Goal: Information Seeking & Learning: Compare options

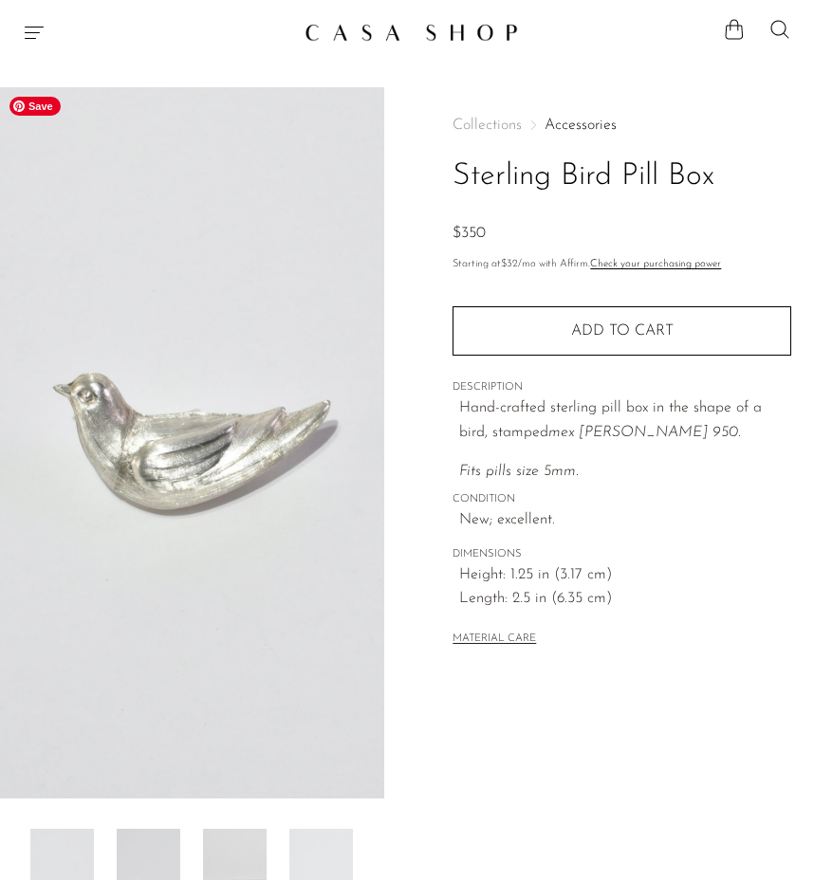
scroll to position [331, 0]
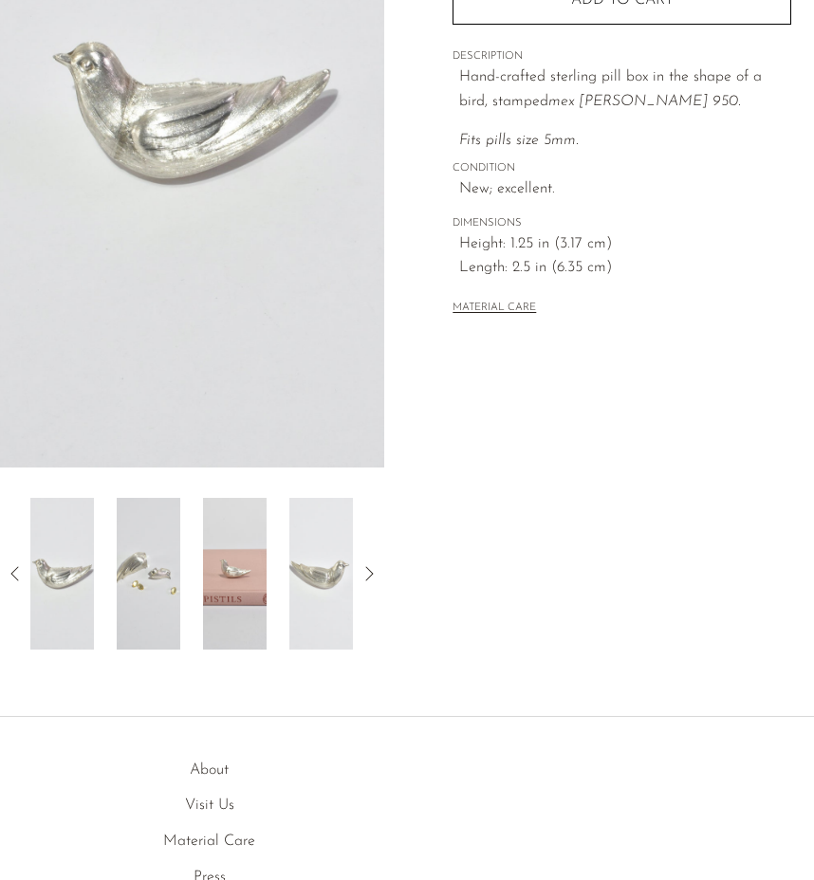
click at [155, 575] on img at bounding box center [149, 574] width 64 height 152
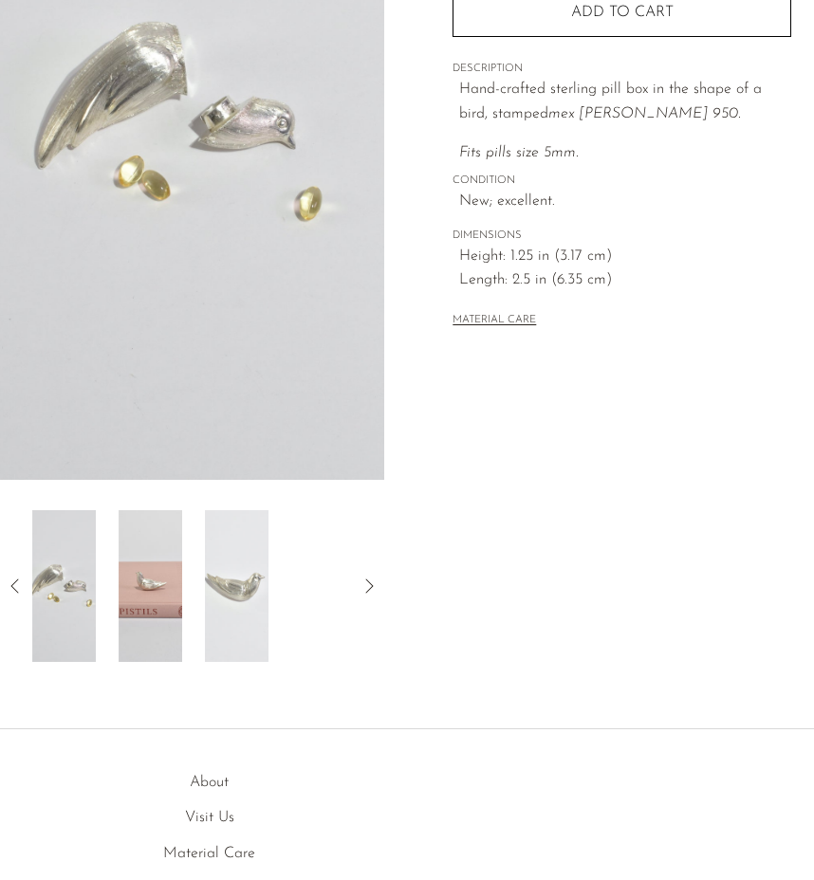
scroll to position [0, 0]
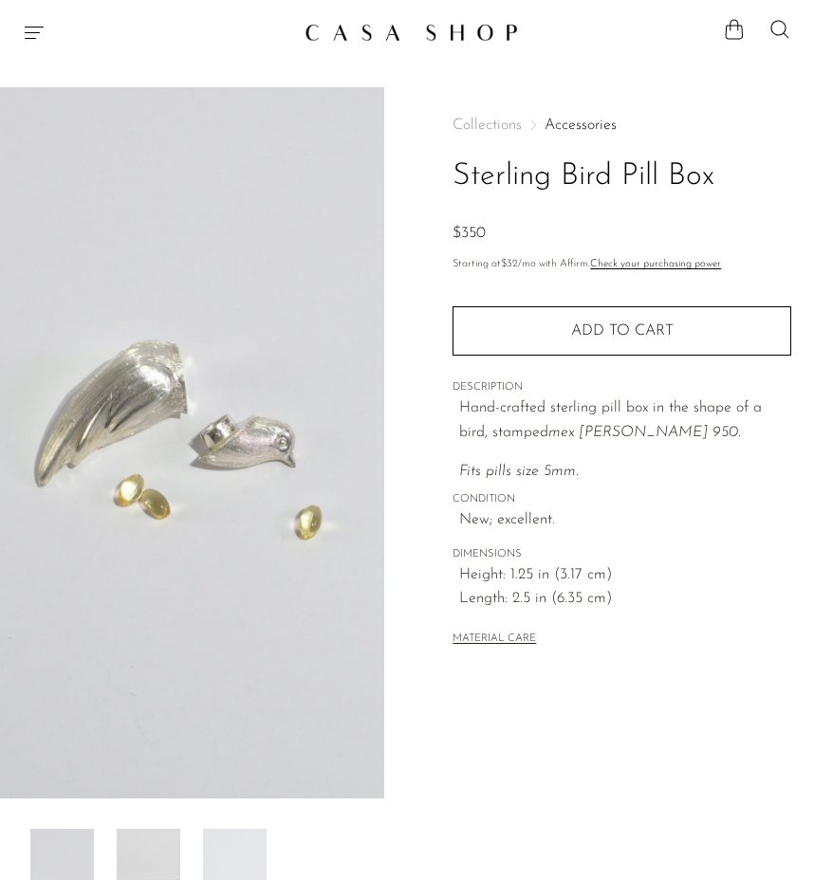
click at [426, 41] on link at bounding box center [406, 32] width 205 height 34
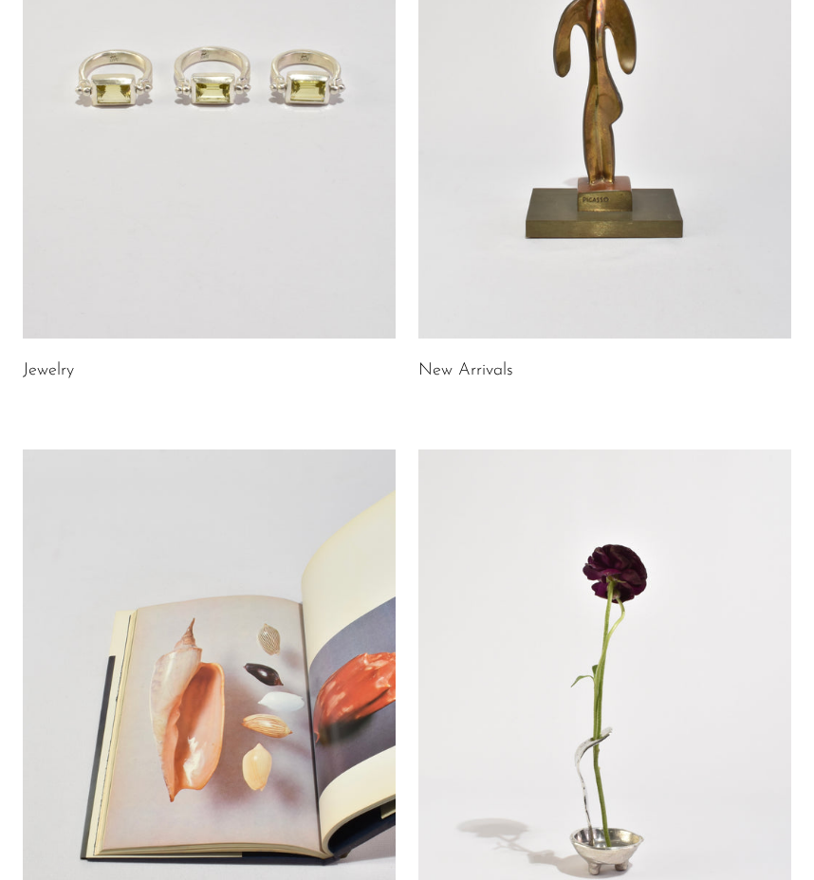
scroll to position [45, 0]
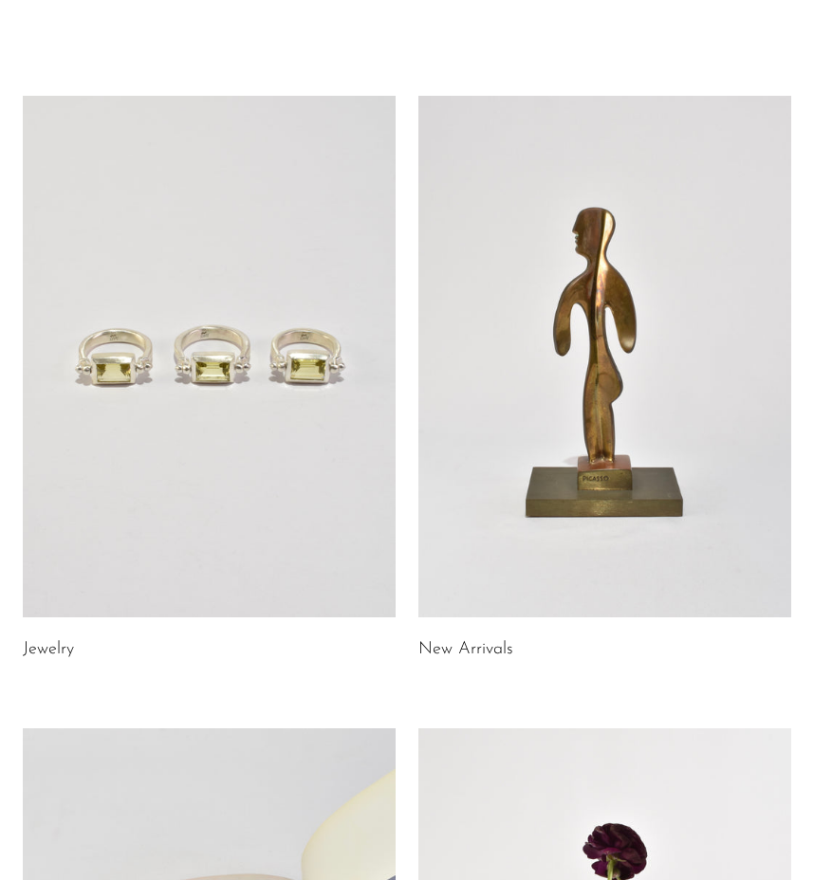
click at [299, 341] on link at bounding box center [209, 357] width 373 height 522
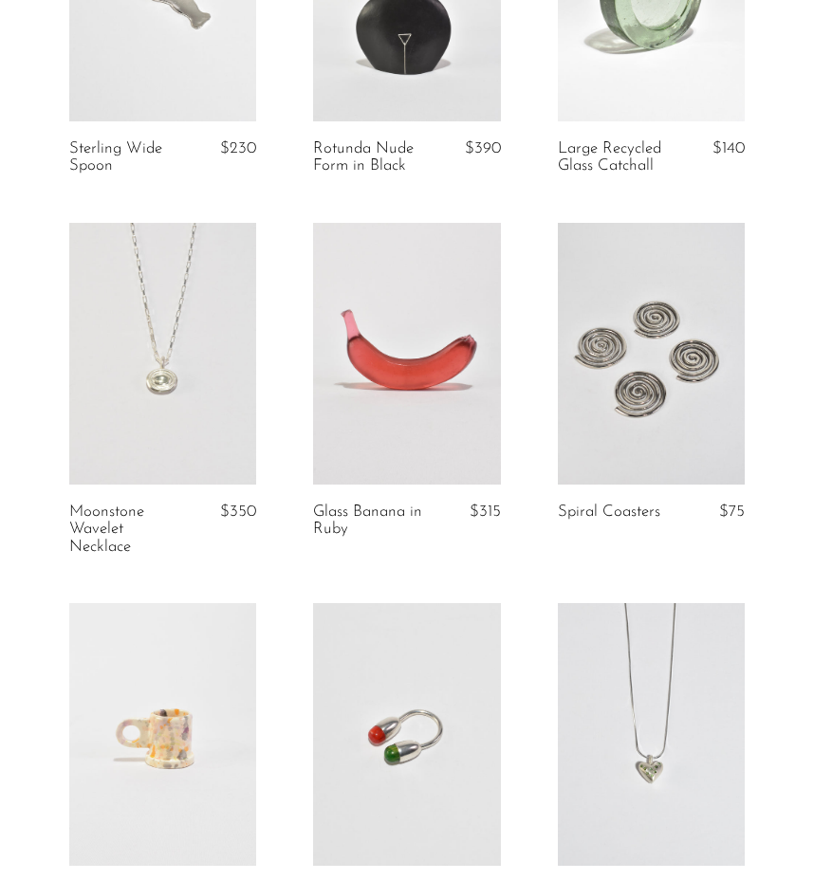
scroll to position [685, 0]
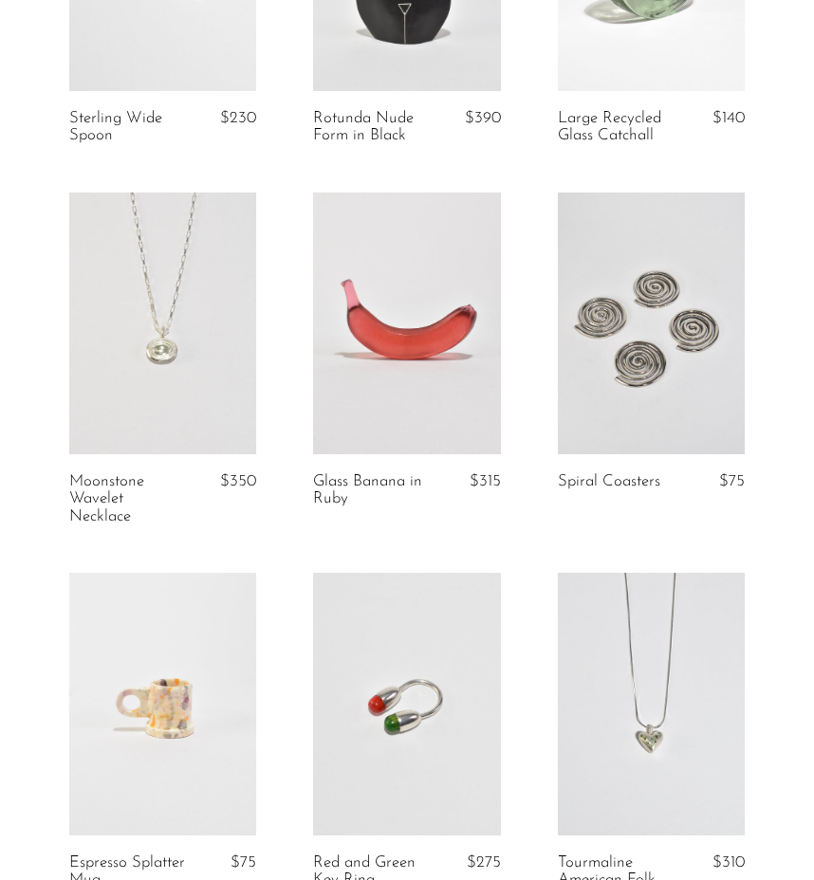
click at [443, 376] on link at bounding box center [406, 324] width 187 height 262
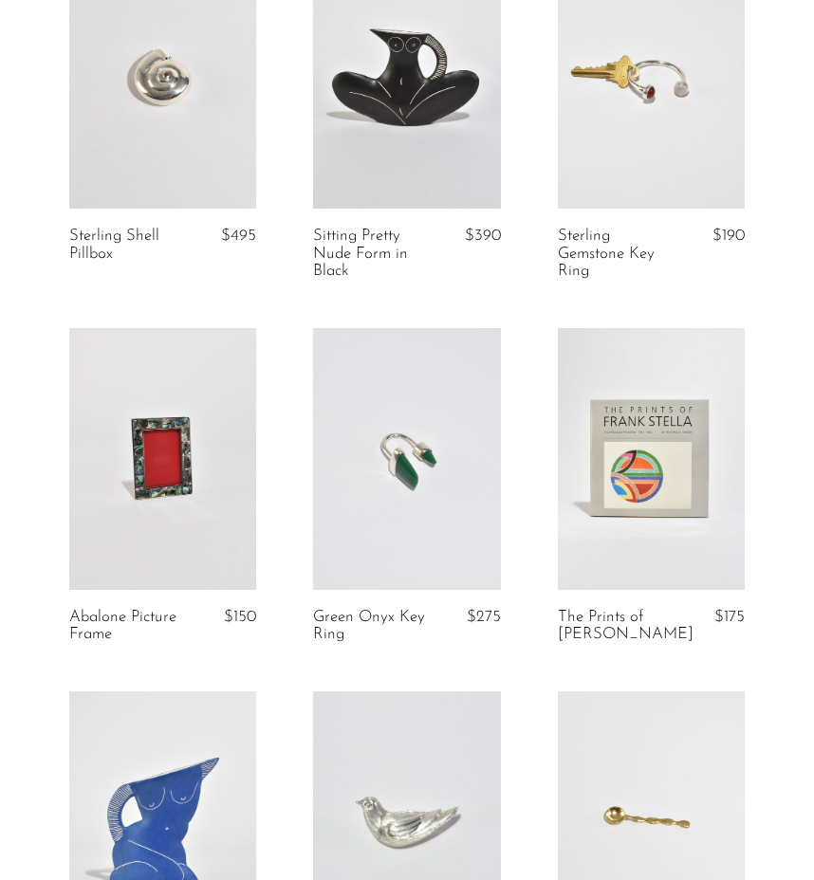
scroll to position [2269, 0]
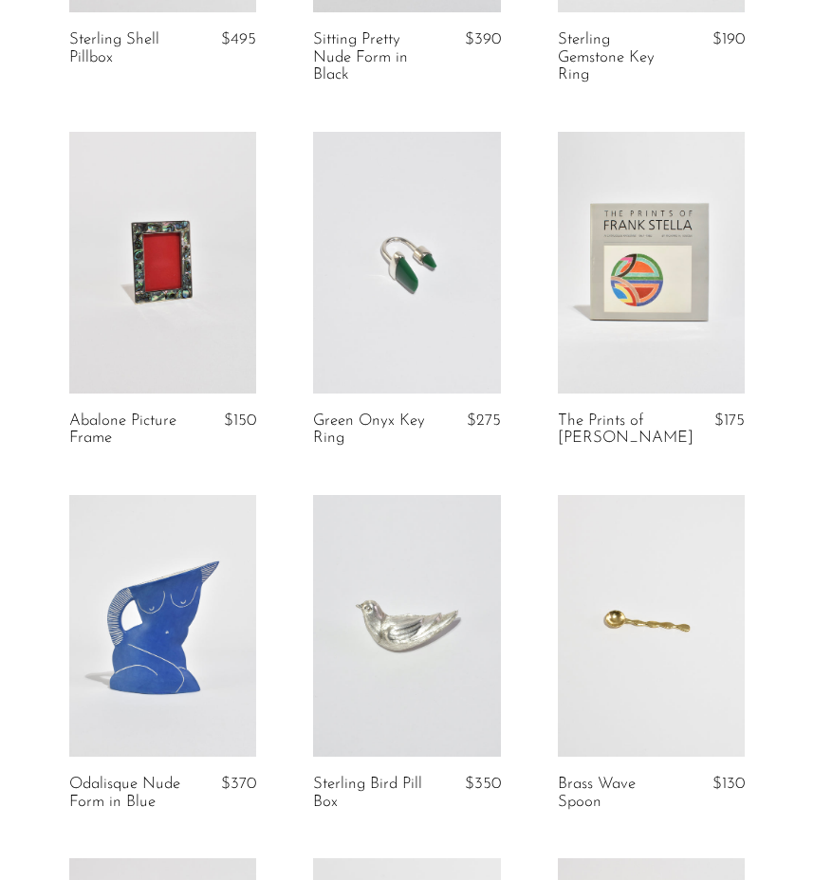
click at [418, 347] on link at bounding box center [406, 263] width 187 height 262
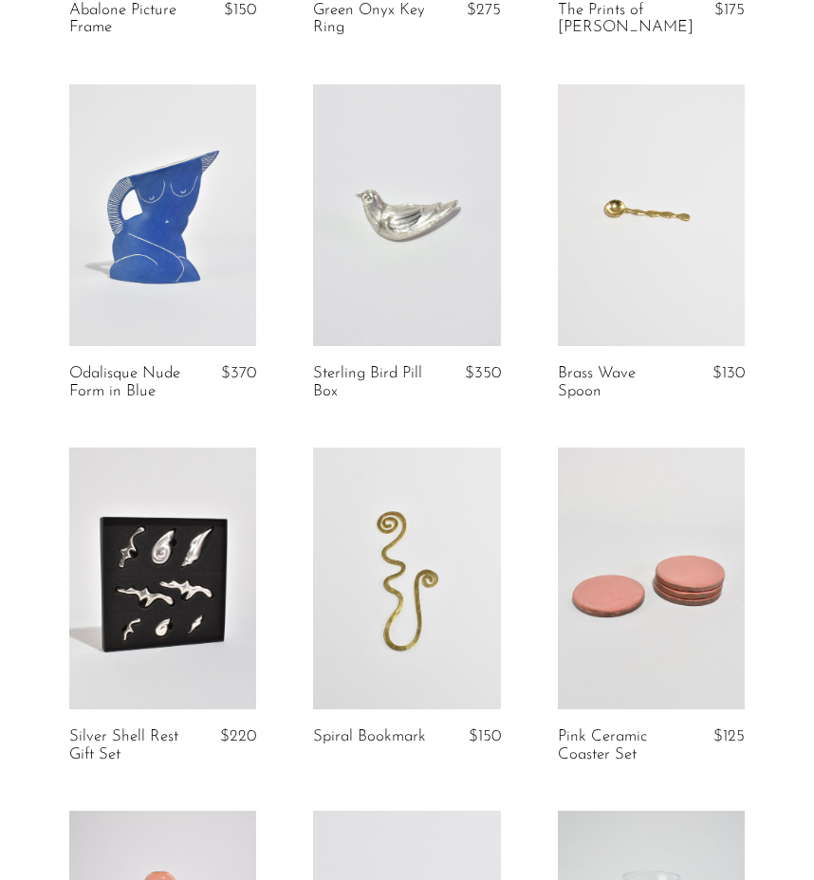
scroll to position [2944, 0]
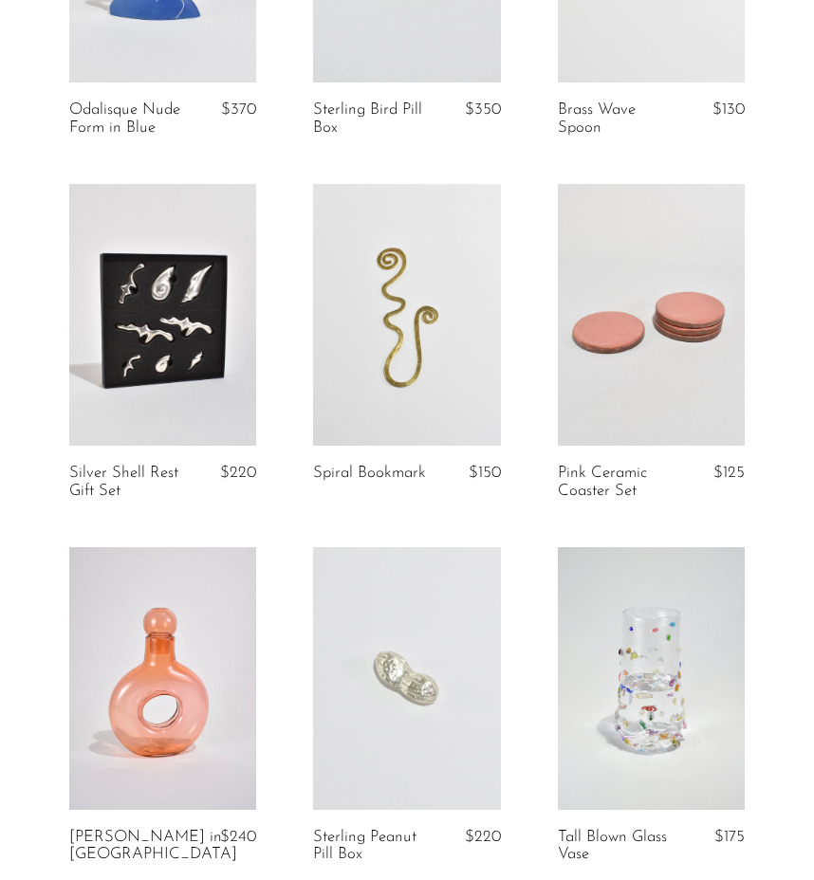
click at [419, 347] on link at bounding box center [406, 315] width 187 height 262
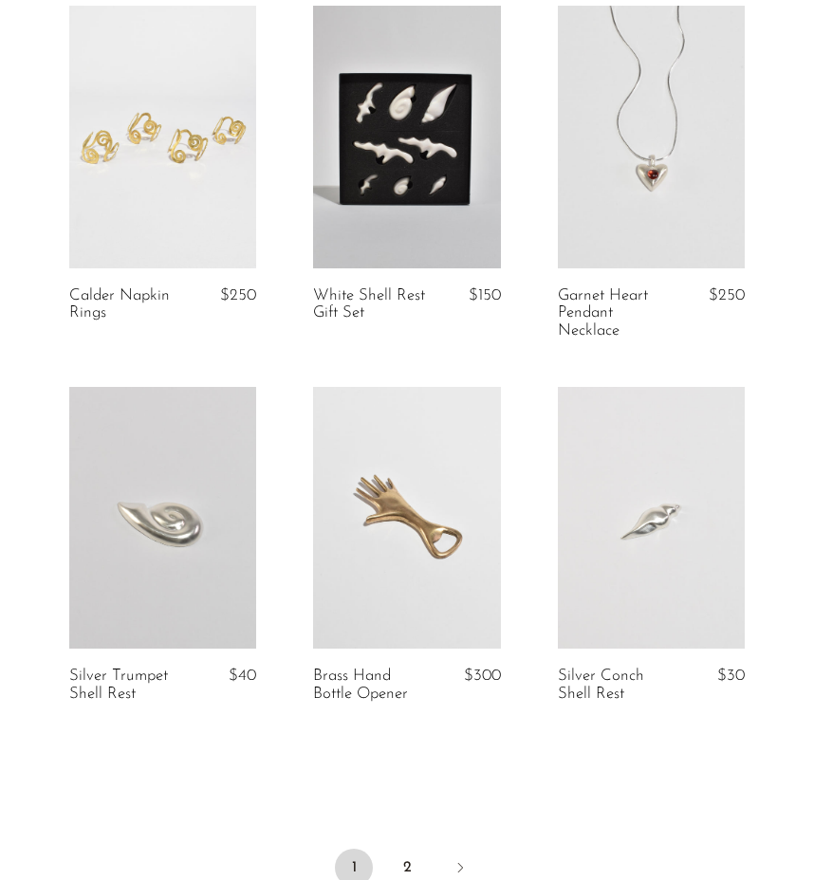
scroll to position [3825, 0]
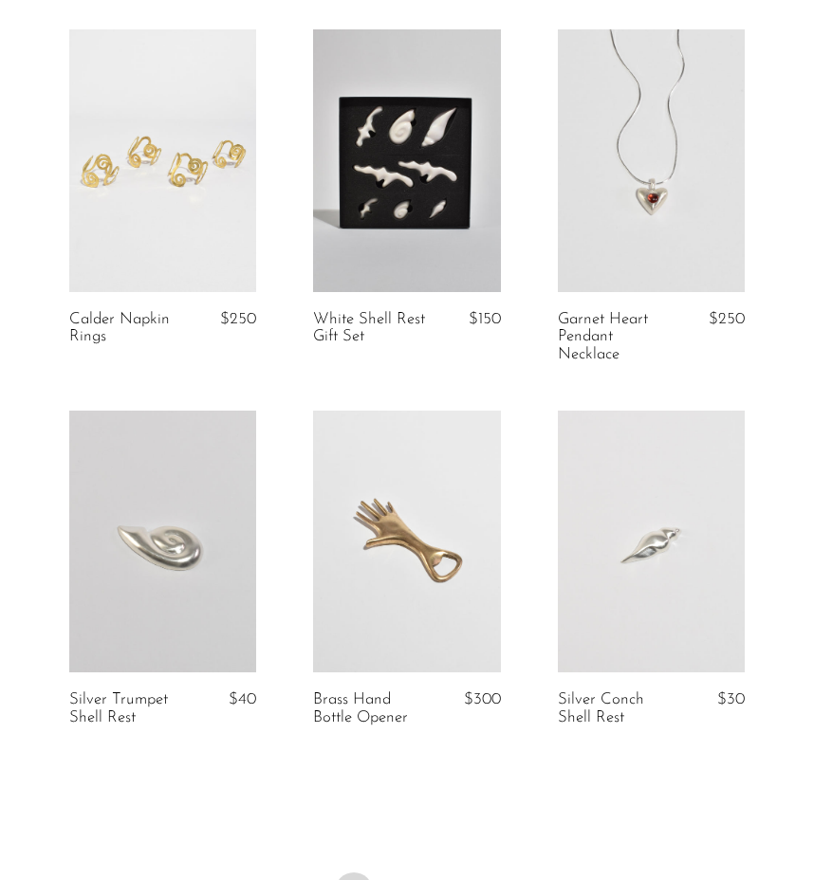
click at [173, 549] on link at bounding box center [162, 542] width 187 height 262
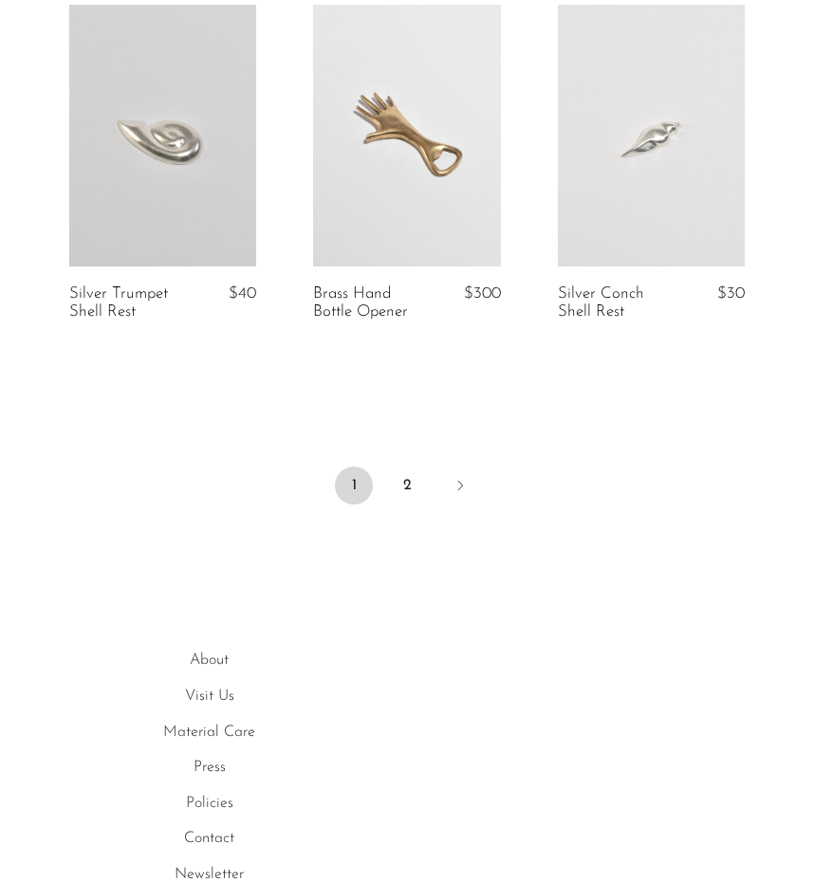
scroll to position [4238, 0]
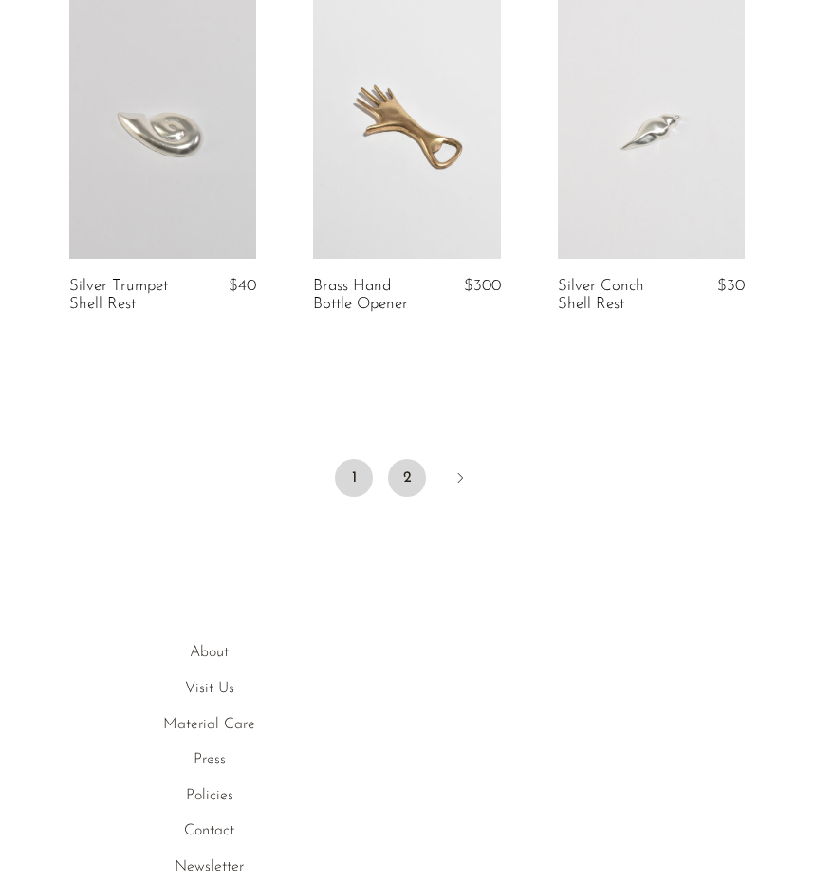
click at [406, 484] on link "2" at bounding box center [407, 478] width 38 height 38
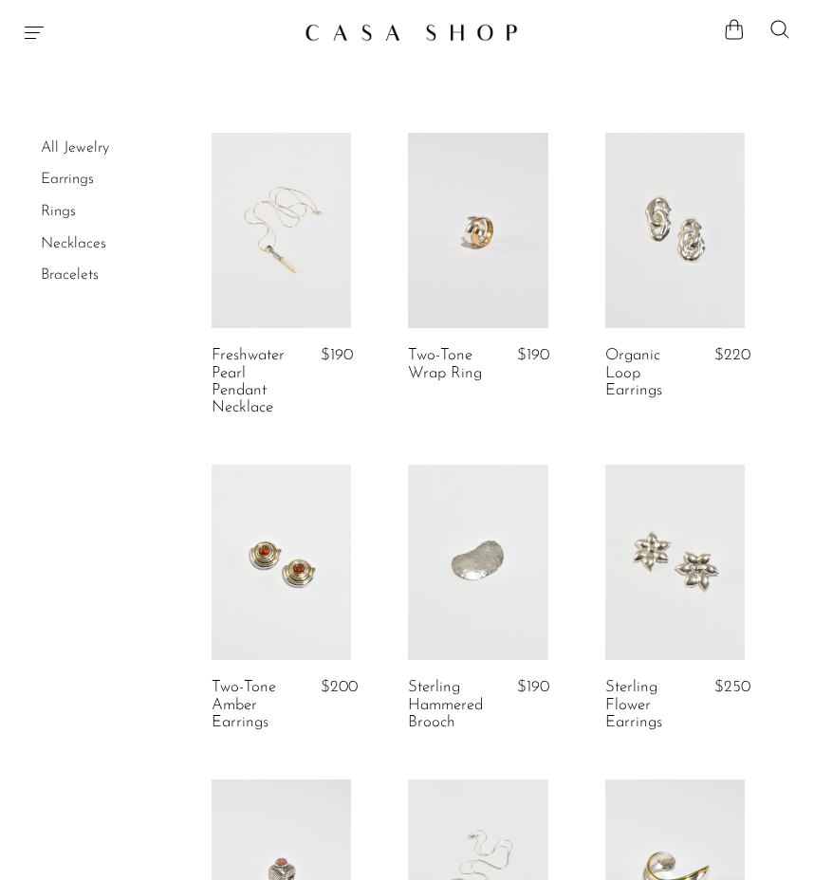
click at [309, 262] on link at bounding box center [280, 230] width 139 height 195
click at [684, 266] on link at bounding box center [674, 230] width 139 height 195
click at [421, 586] on link at bounding box center [477, 562] width 139 height 195
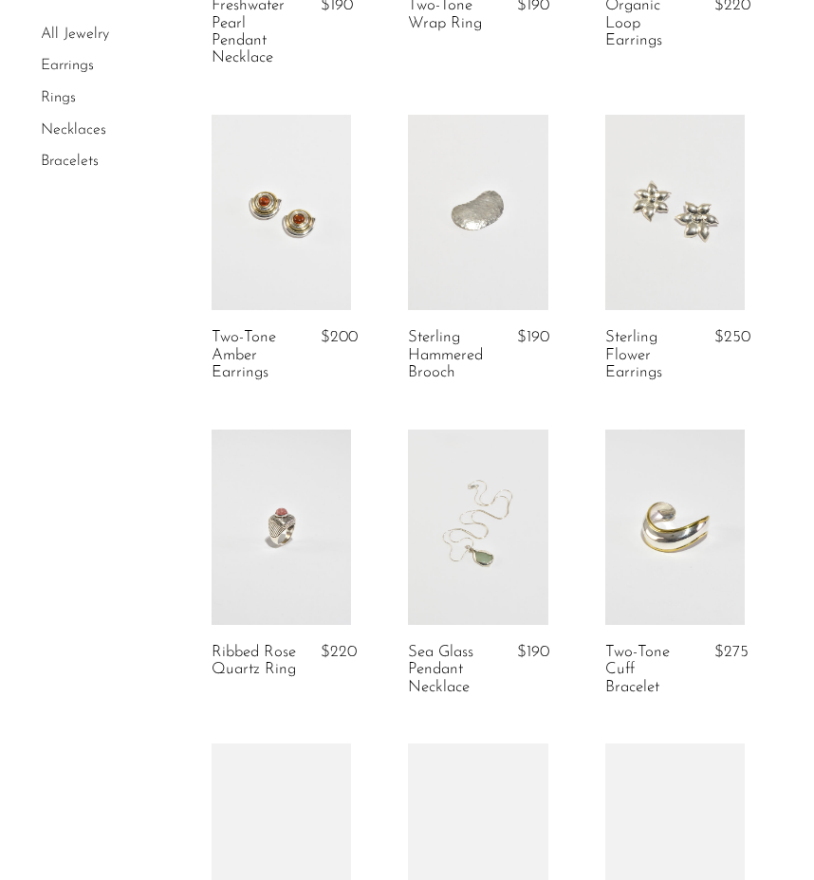
scroll to position [366, 0]
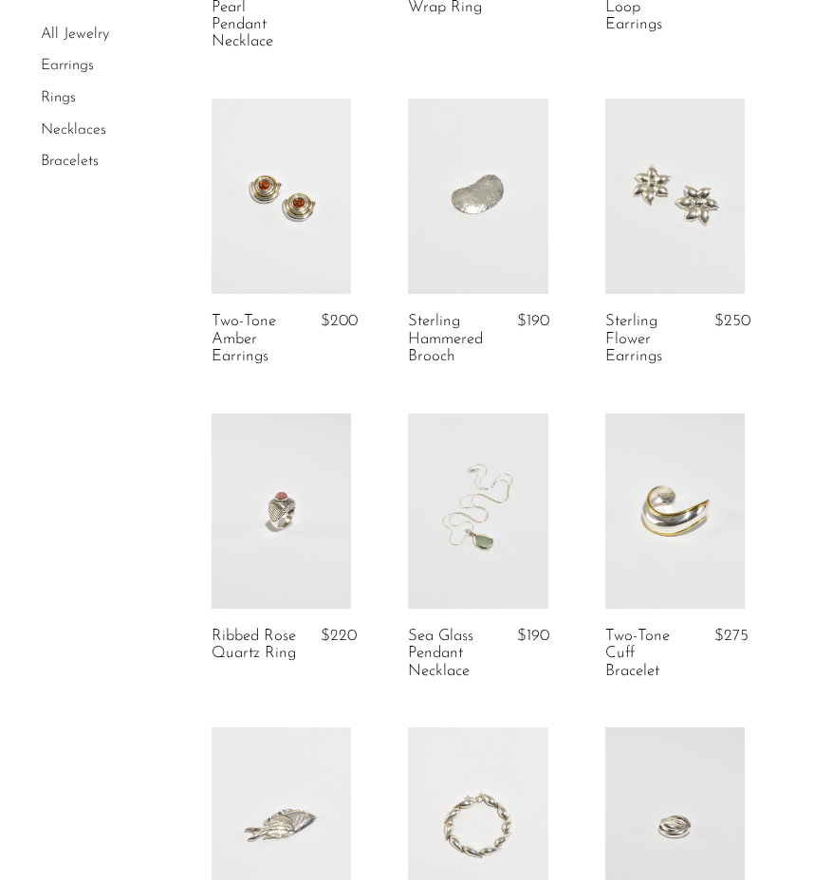
click at [702, 248] on link at bounding box center [674, 196] width 139 height 195
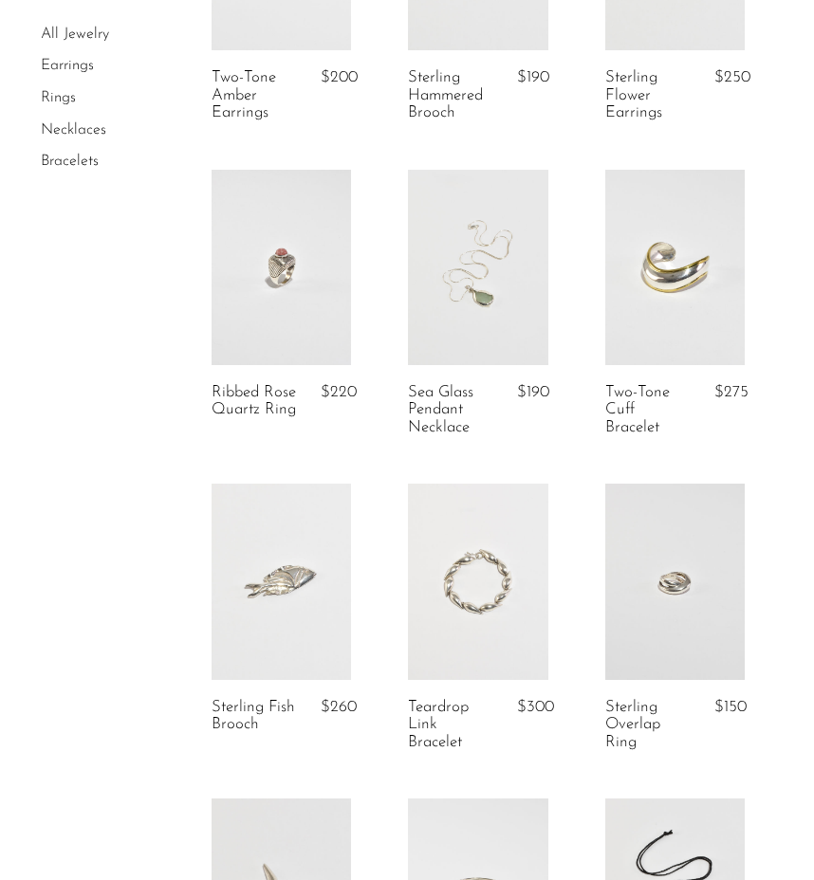
scroll to position [613, 0]
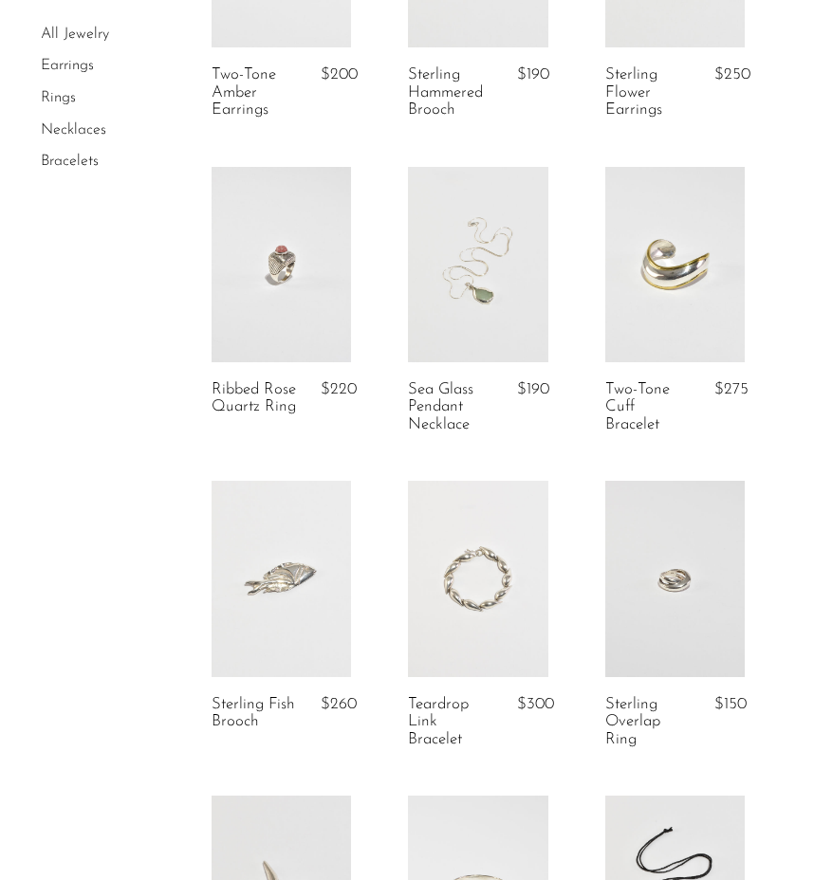
click at [669, 297] on link at bounding box center [674, 264] width 139 height 195
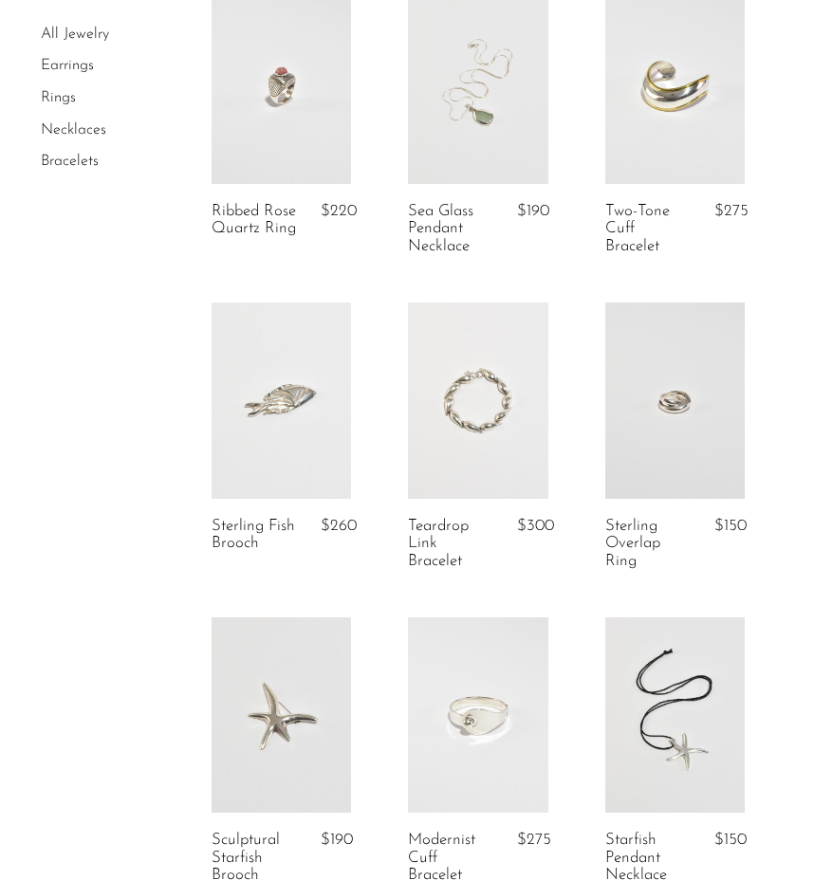
scroll to position [869, 0]
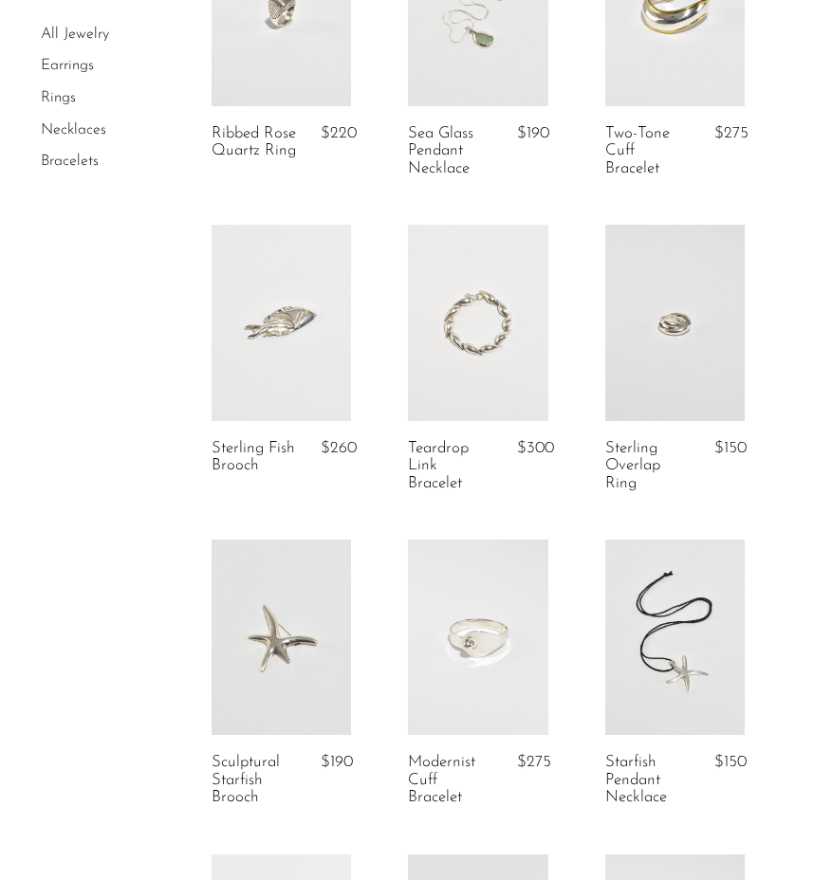
click at [305, 349] on link at bounding box center [280, 322] width 139 height 195
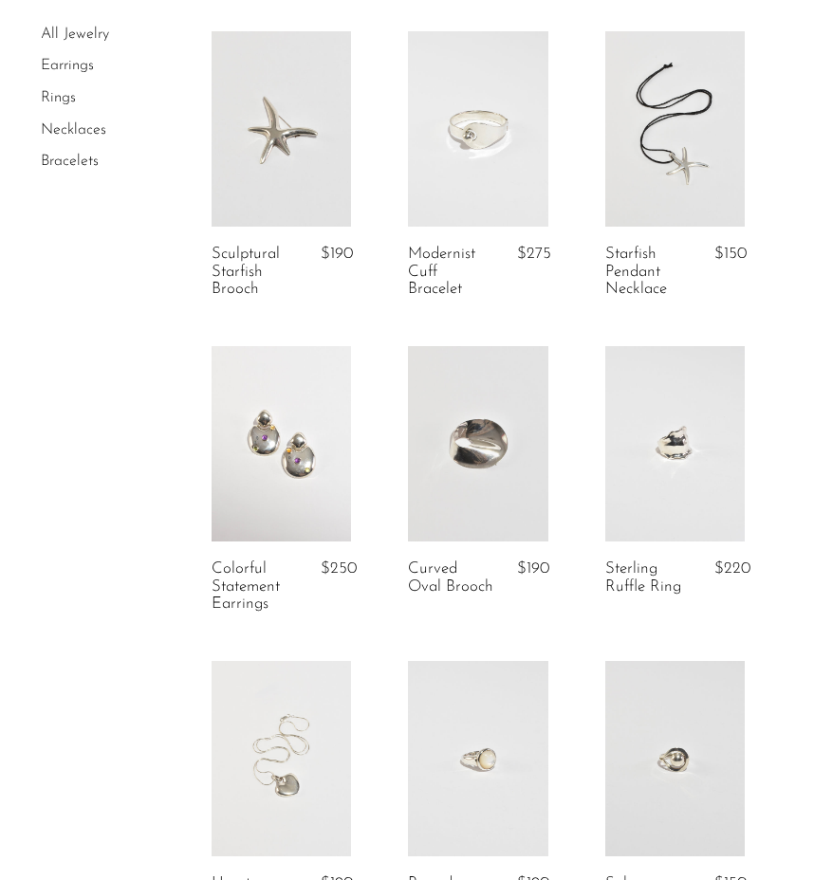
scroll to position [1389, 0]
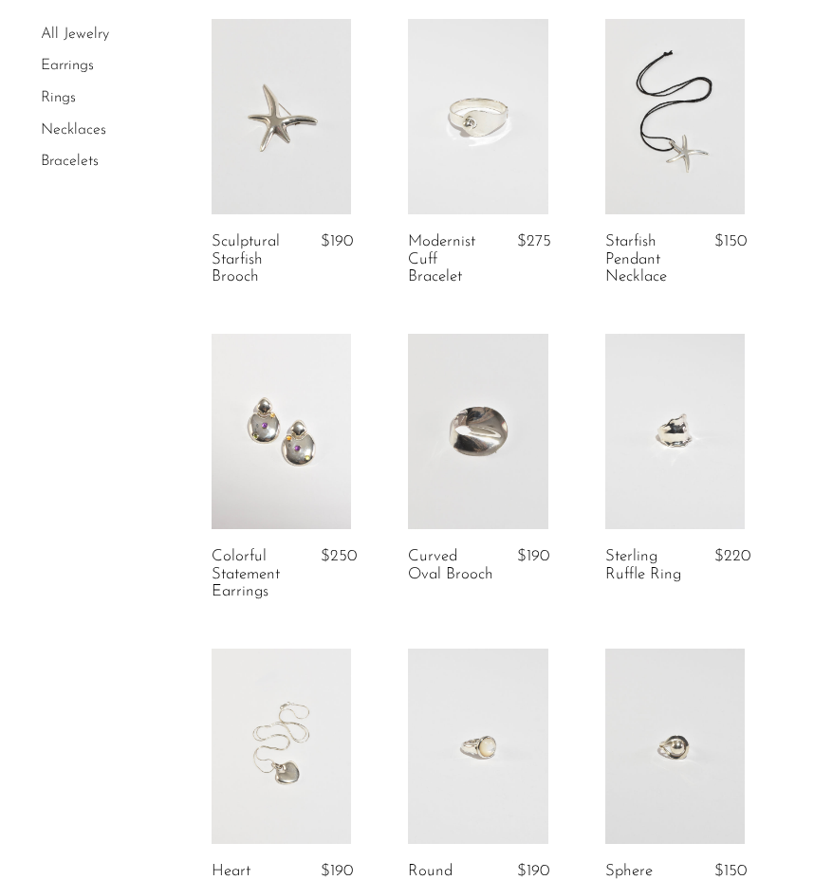
click at [281, 488] on link at bounding box center [280, 431] width 139 height 195
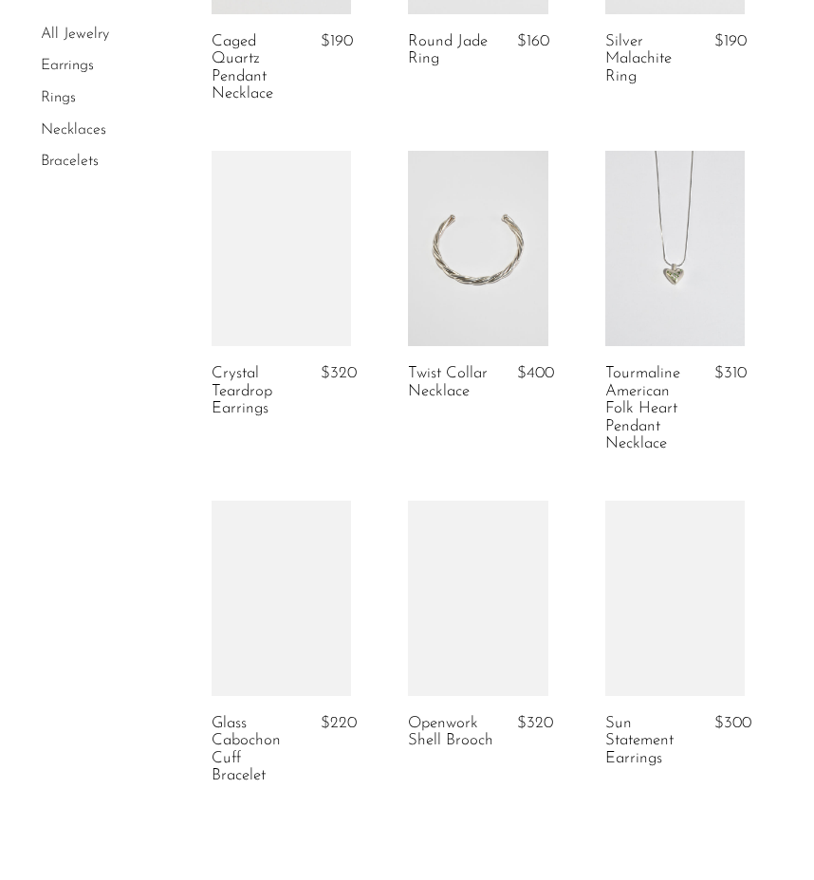
scroll to position [3296, 0]
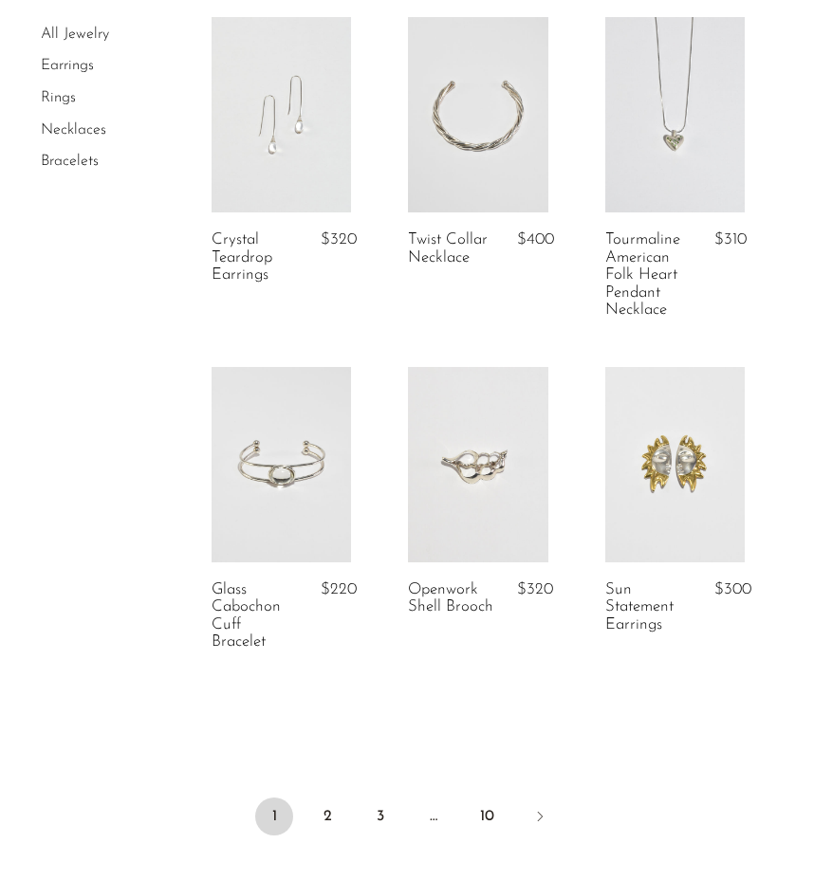
click at [495, 150] on link at bounding box center [477, 114] width 139 height 195
click at [651, 150] on link at bounding box center [674, 114] width 139 height 195
click at [685, 524] on link at bounding box center [674, 464] width 139 height 195
click at [336, 817] on link "2" at bounding box center [327, 817] width 38 height 38
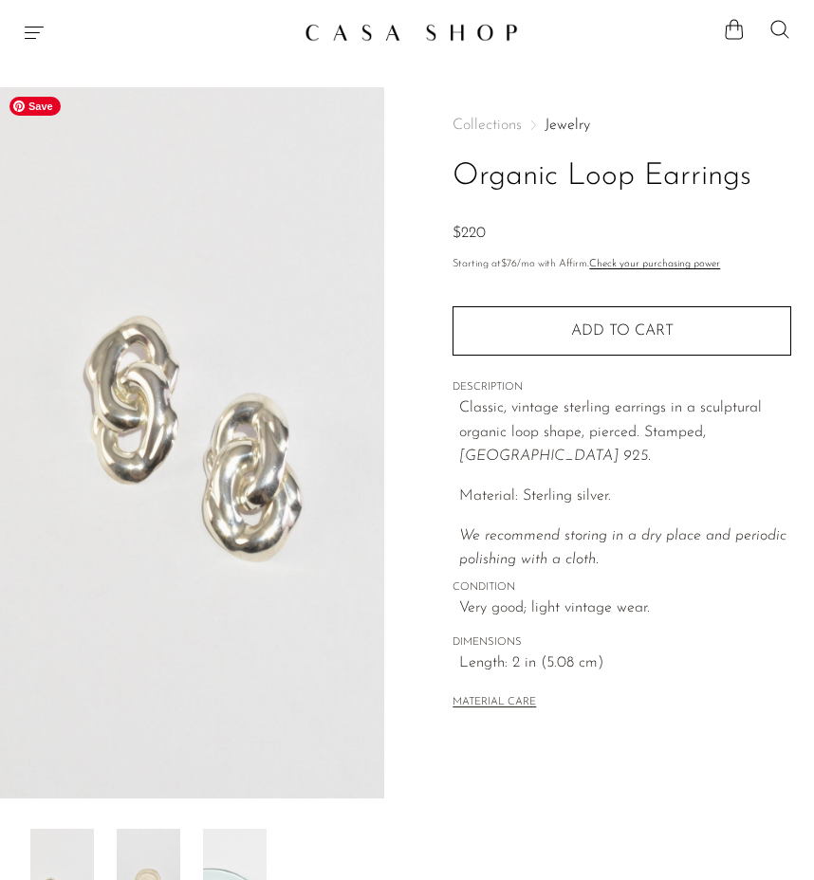
scroll to position [346, 0]
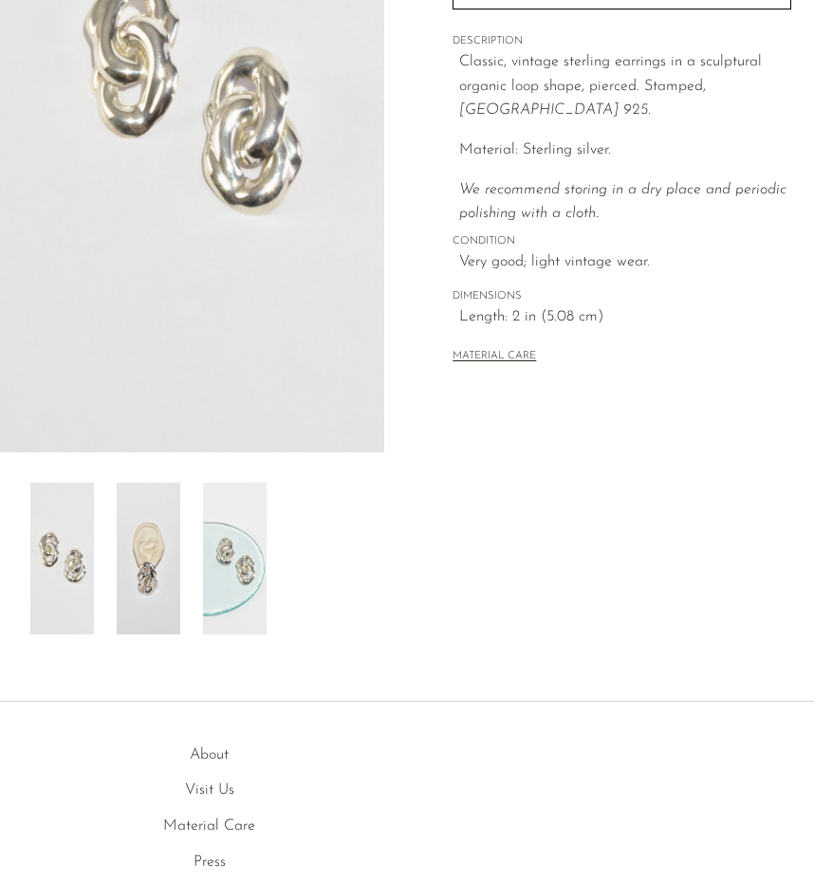
click at [142, 560] on img at bounding box center [149, 559] width 64 height 152
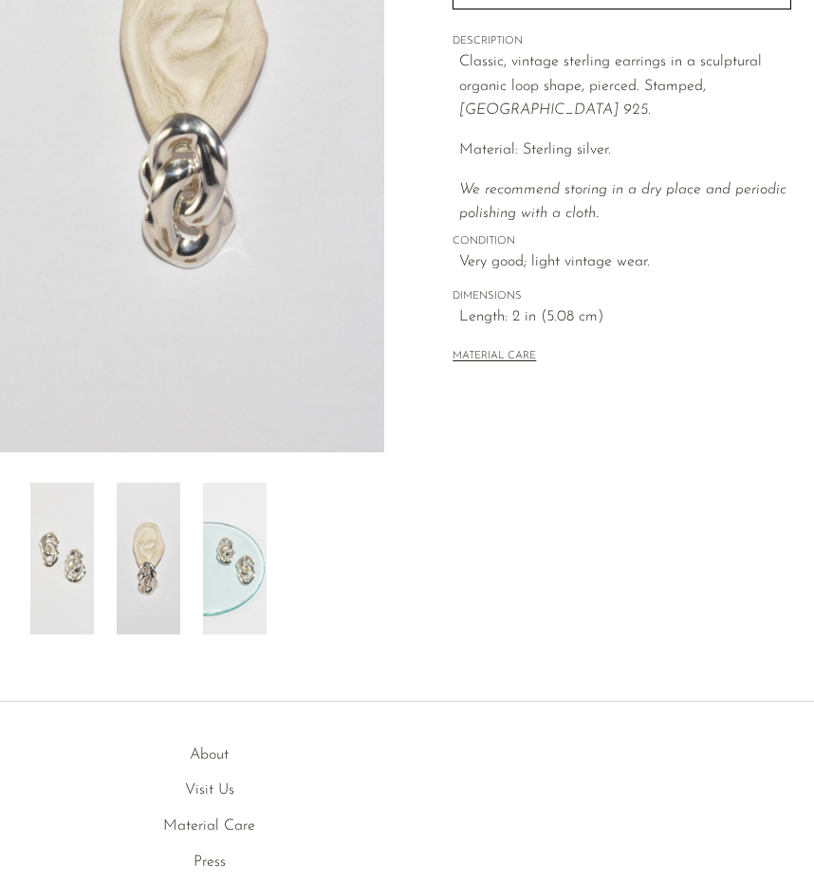
scroll to position [0, 0]
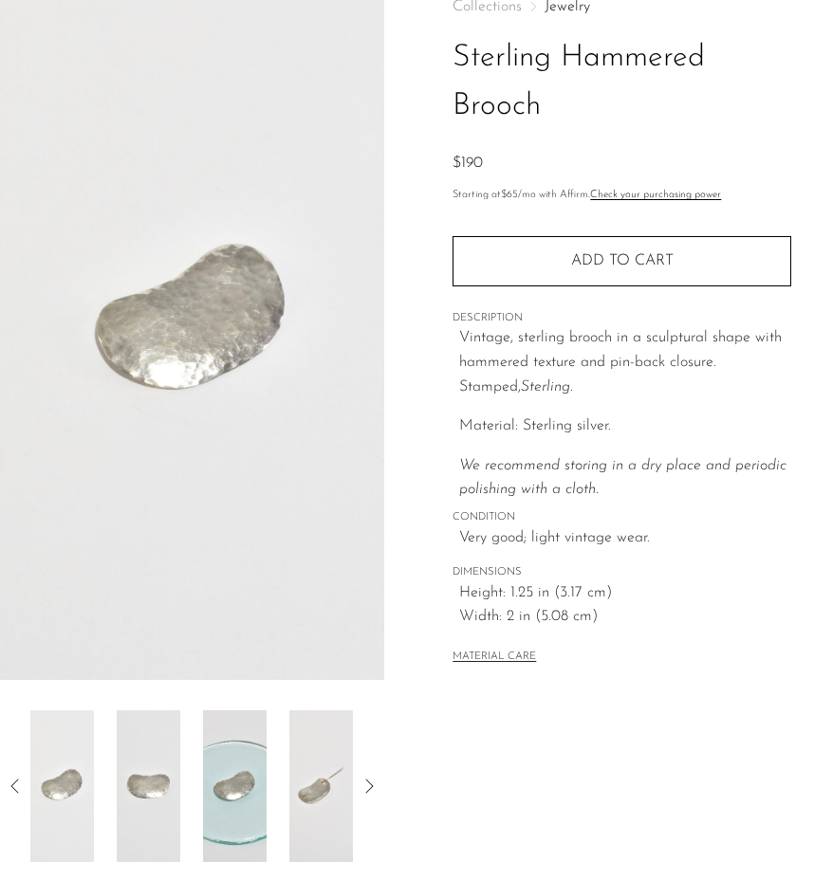
scroll to position [114, 0]
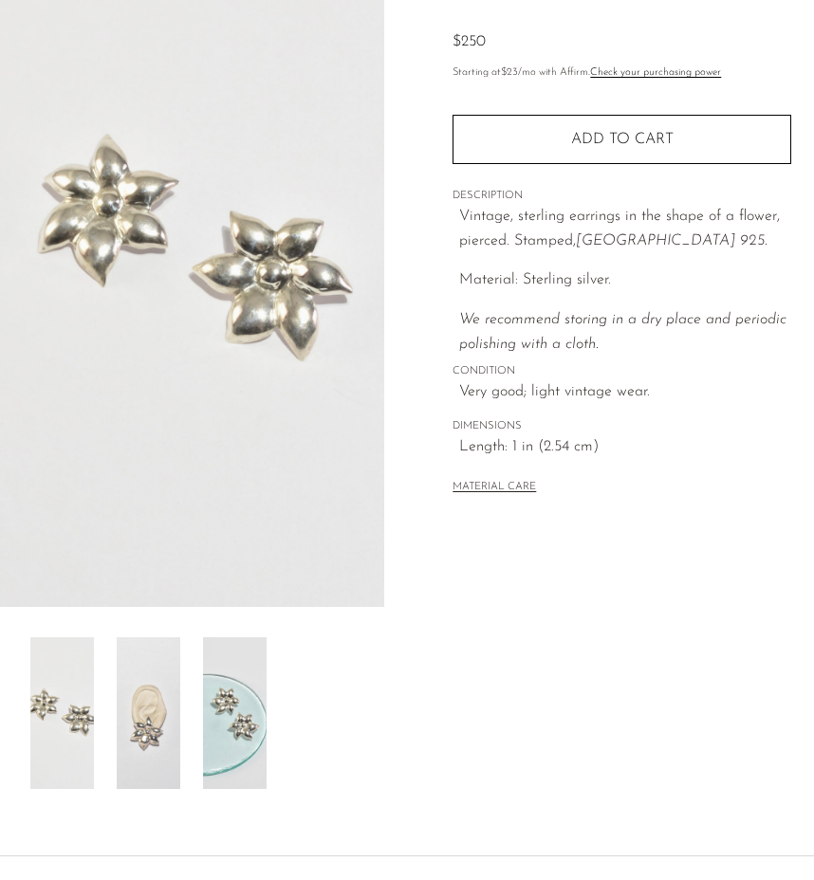
scroll to position [195, 0]
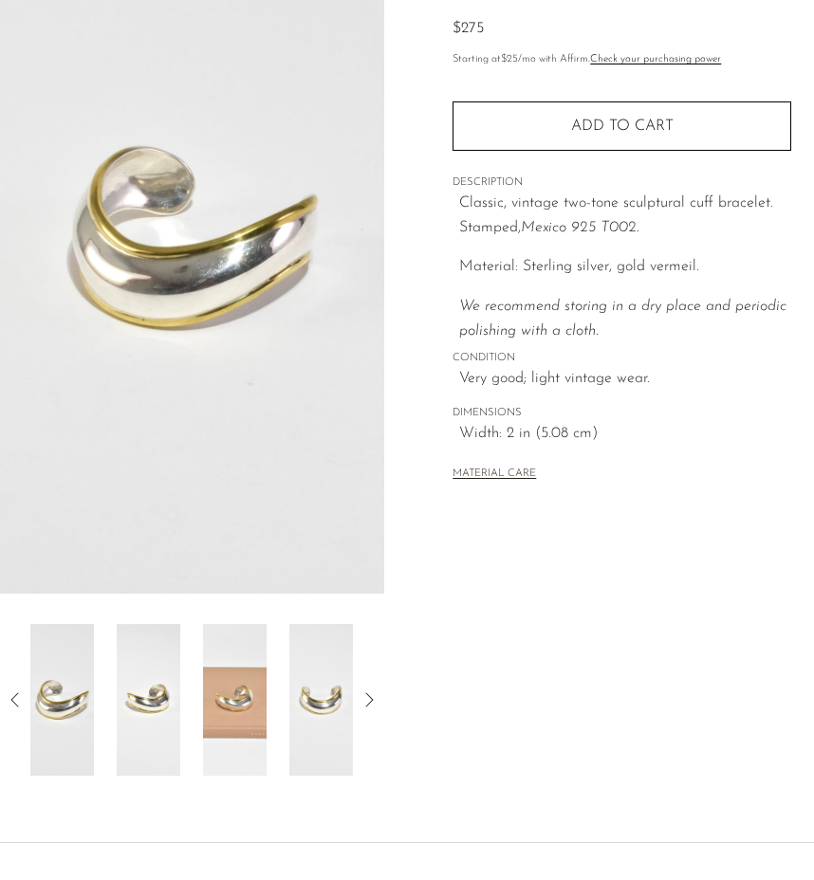
scroll to position [212, 0]
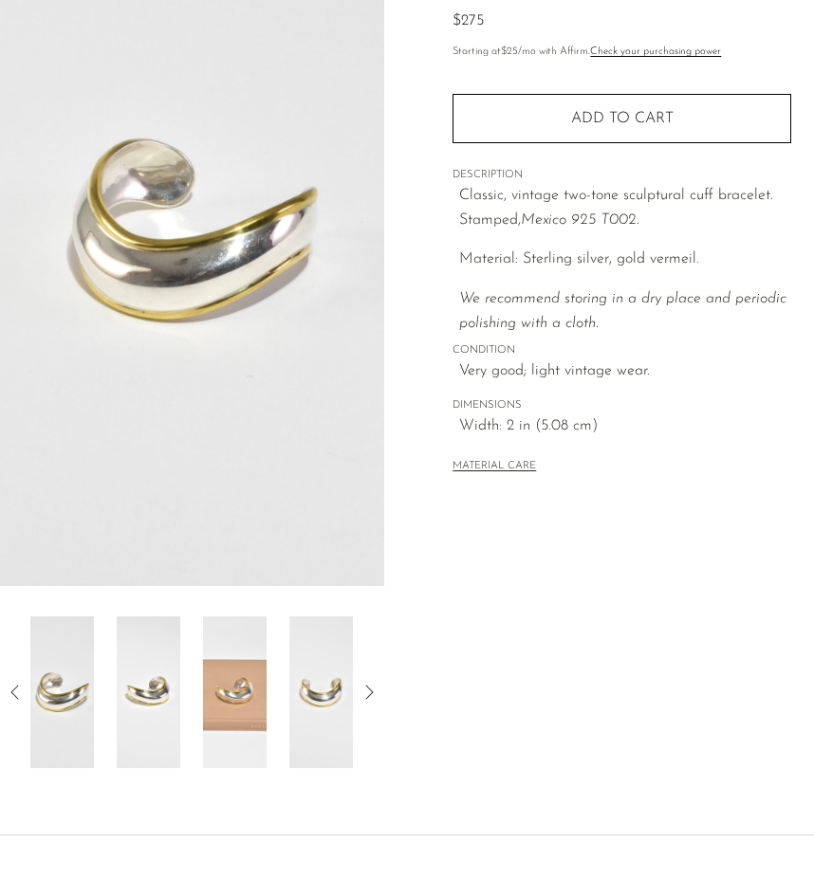
click at [230, 692] on img at bounding box center [235, 692] width 64 height 152
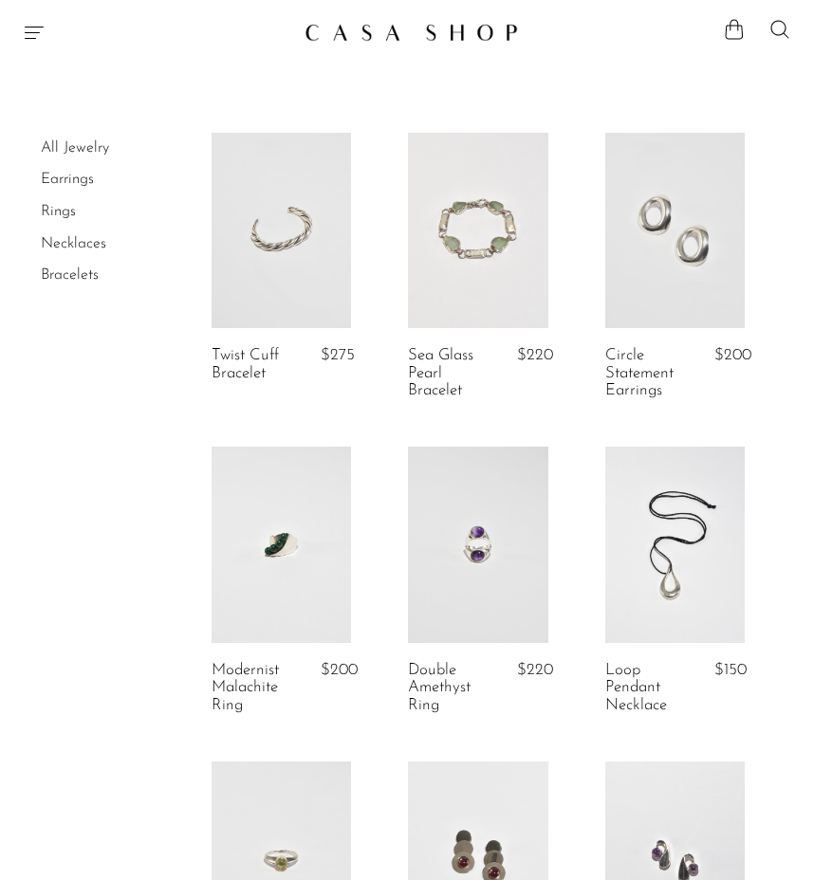
click at [501, 243] on link at bounding box center [477, 230] width 139 height 195
click at [329, 262] on link at bounding box center [280, 230] width 139 height 195
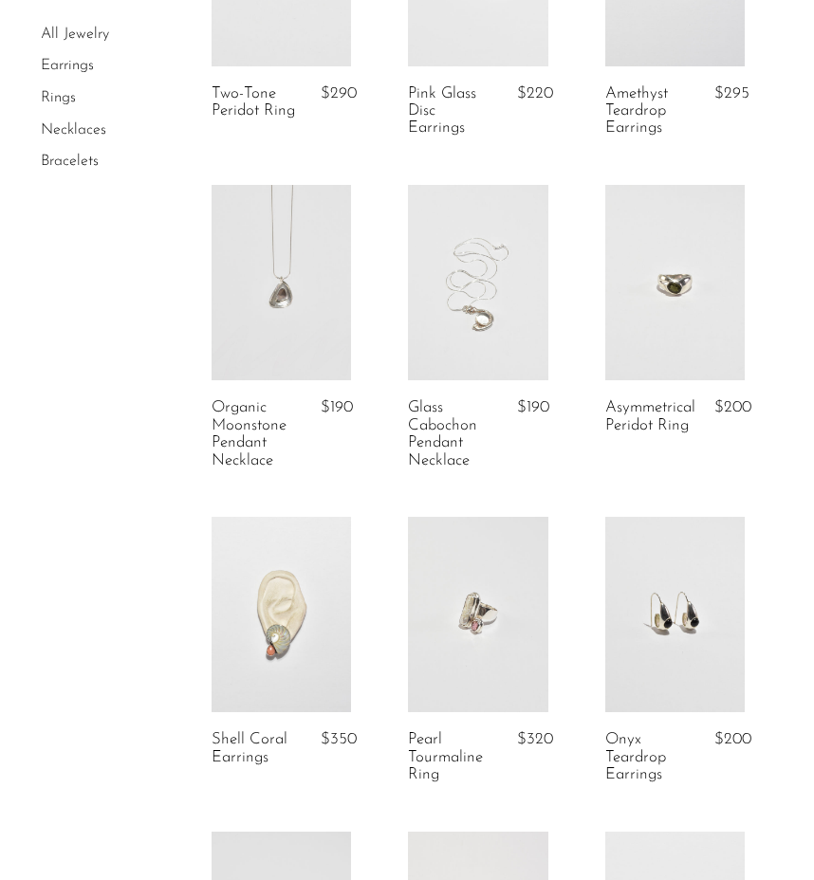
scroll to position [890, 0]
click at [275, 671] on link at bounding box center [280, 616] width 139 height 195
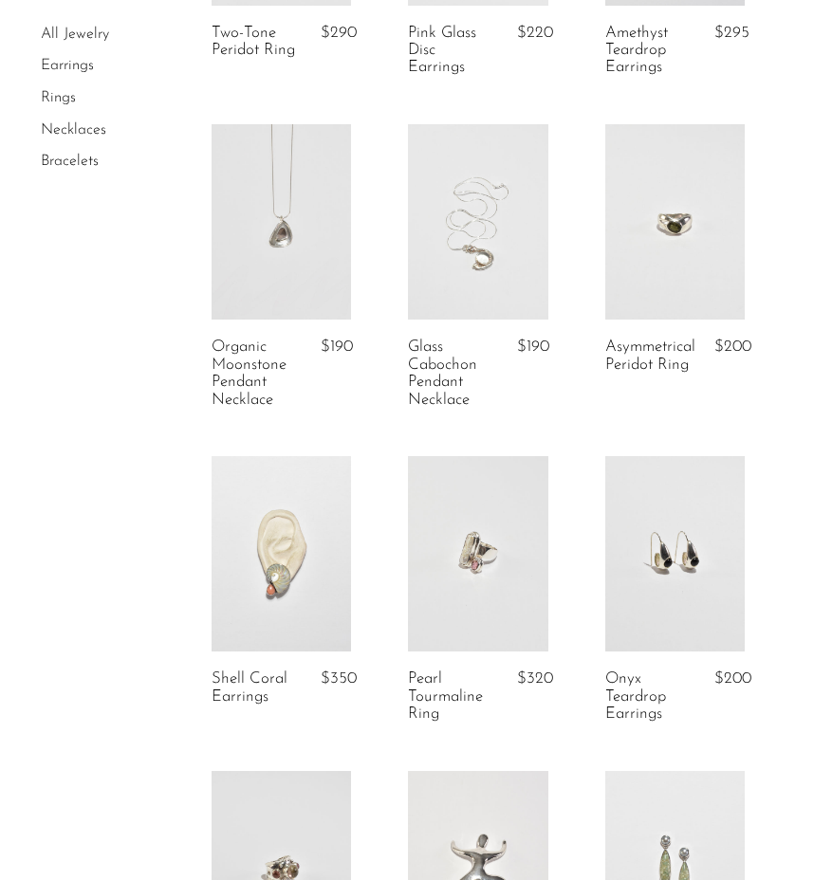
click at [472, 588] on link at bounding box center [477, 553] width 139 height 195
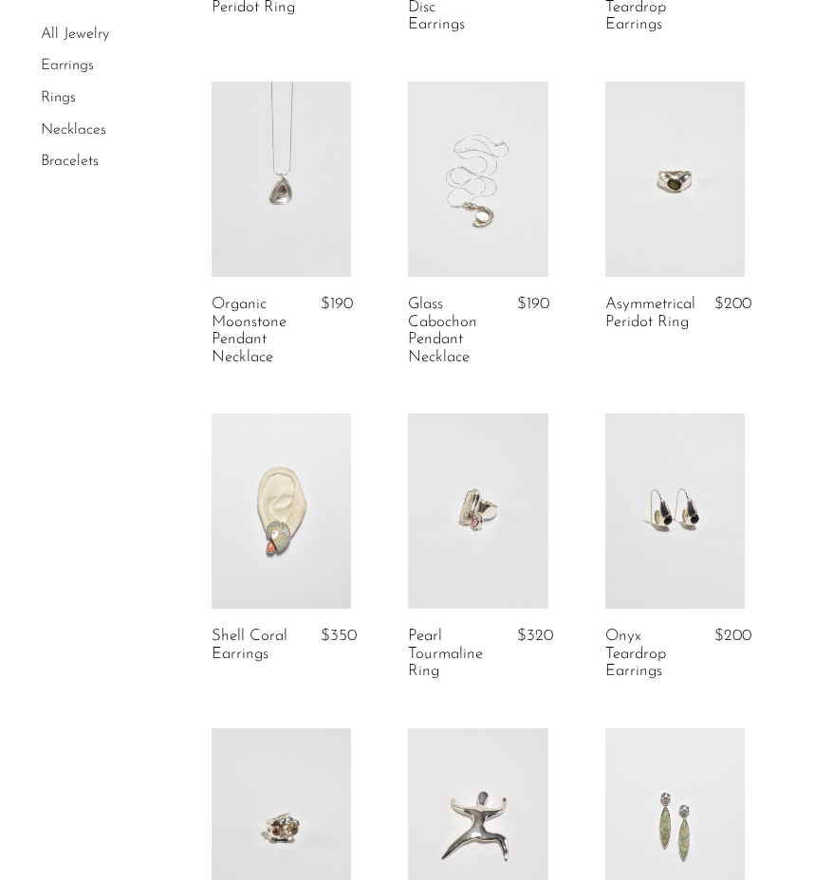
scroll to position [1006, 0]
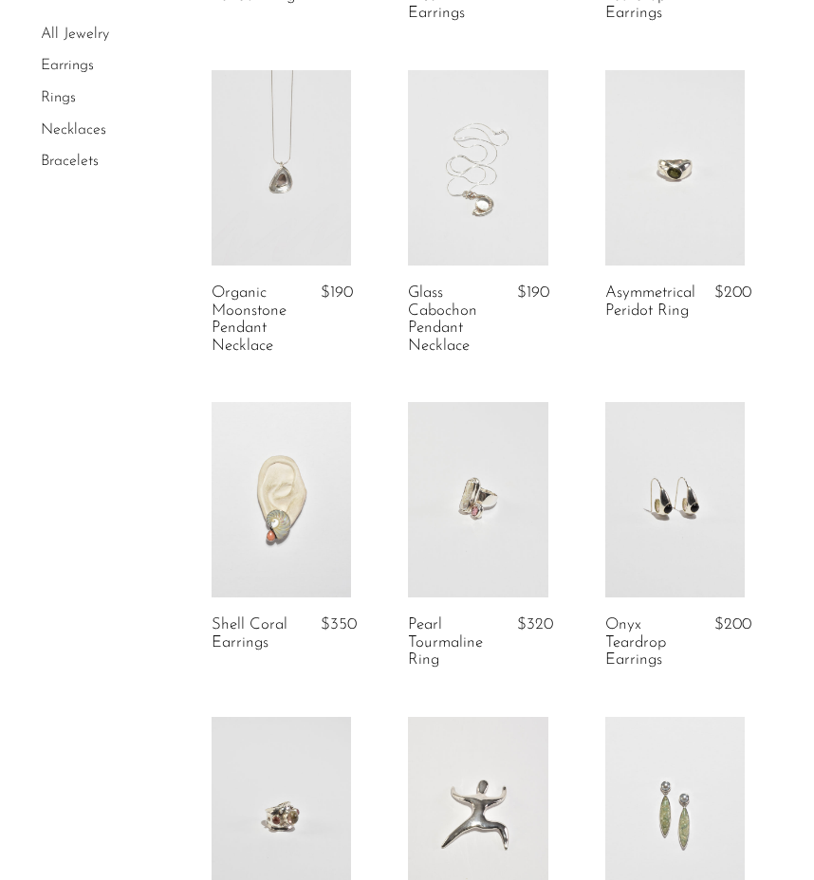
click at [496, 228] on link at bounding box center [477, 167] width 139 height 195
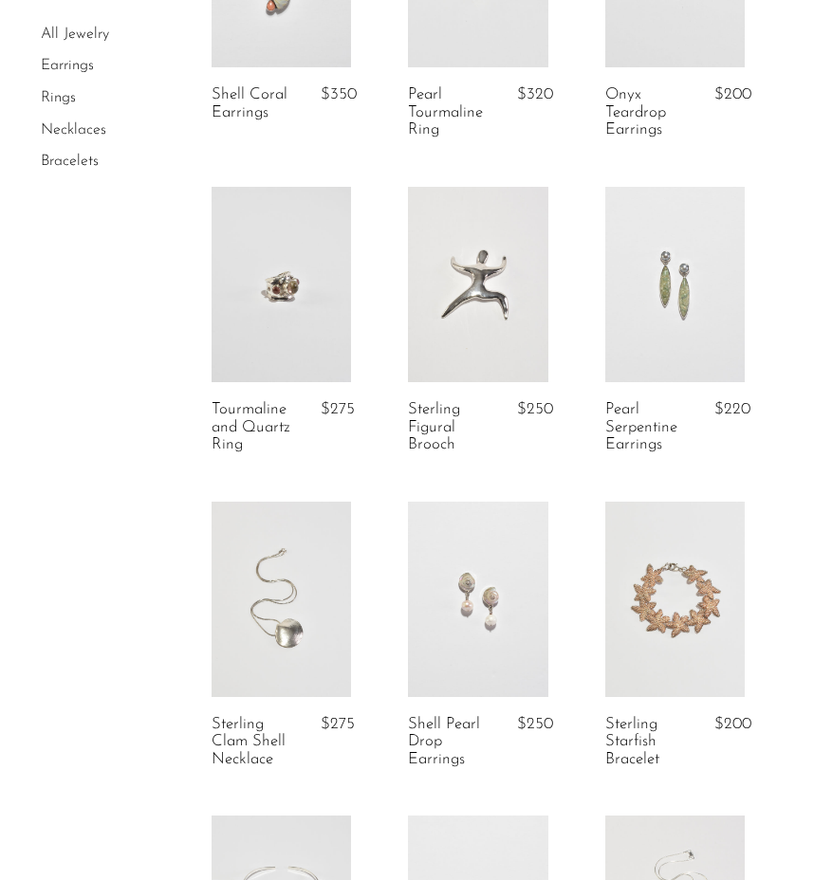
scroll to position [1537, 0]
click at [490, 293] on link at bounding box center [477, 283] width 139 height 195
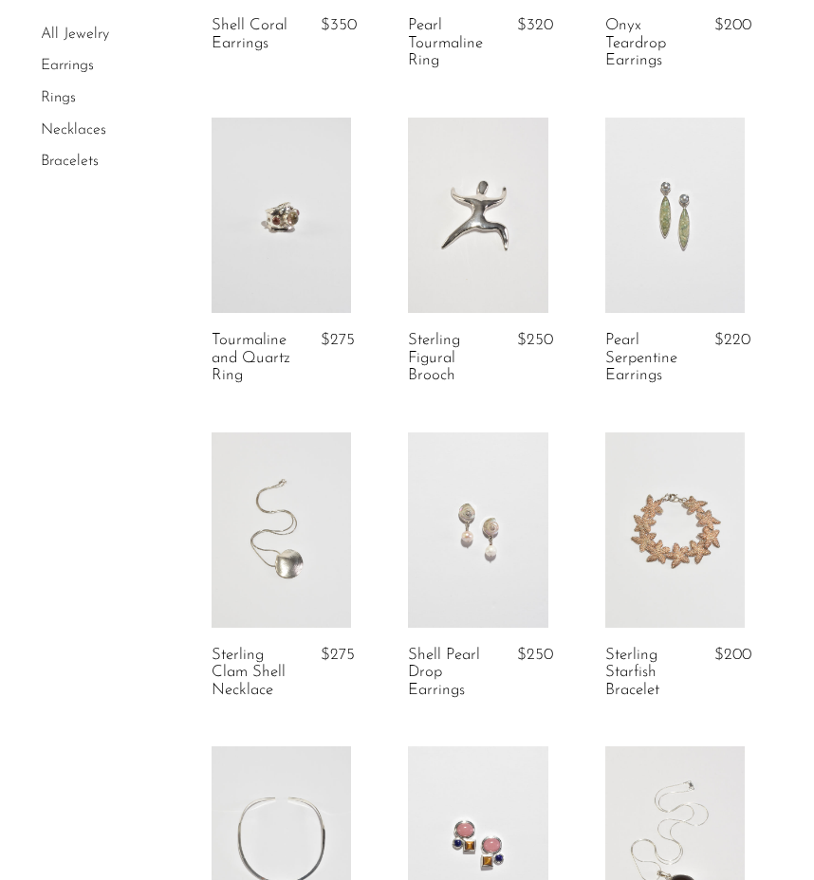
click at [640, 276] on link at bounding box center [674, 215] width 139 height 195
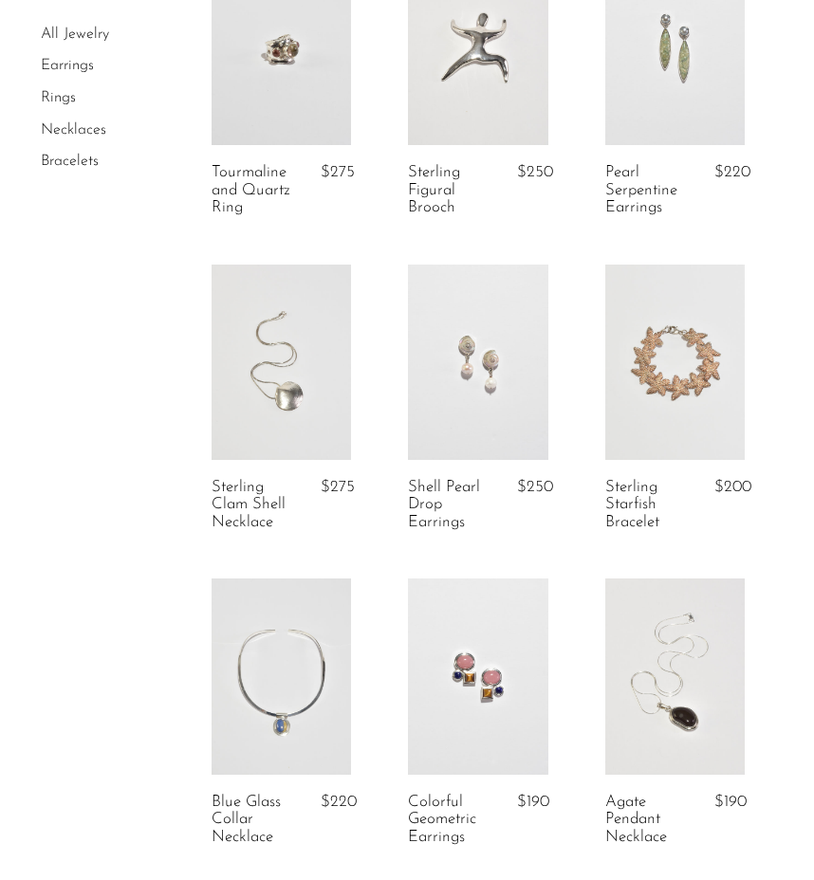
scroll to position [1783, 0]
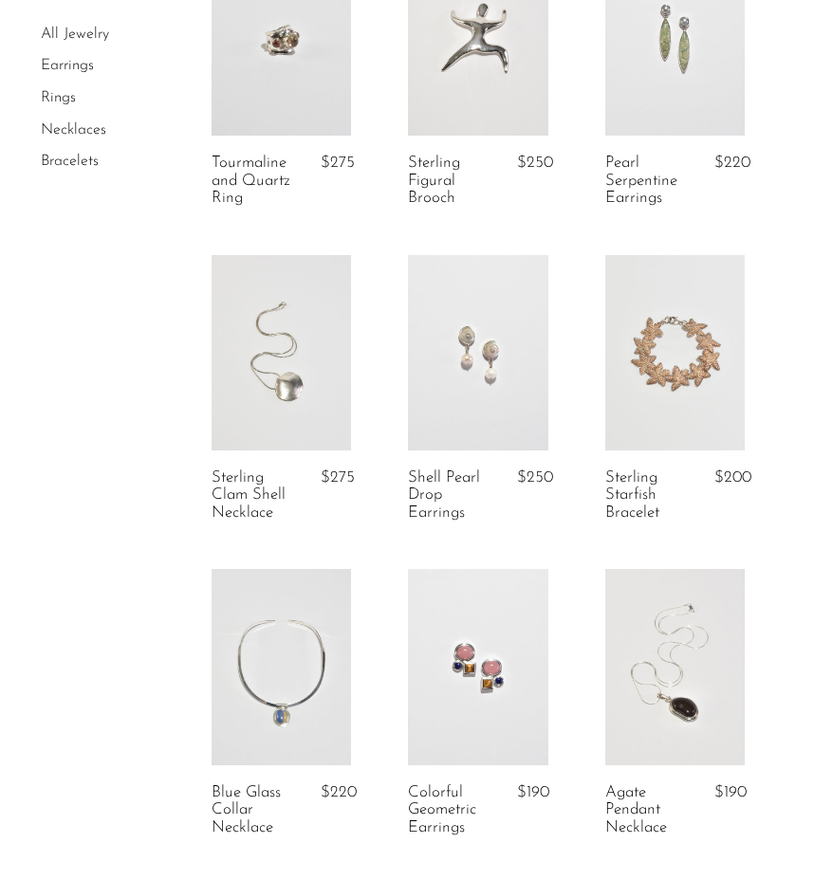
click at [302, 452] on article "Sterling Clam Shell Necklace $275" at bounding box center [281, 412] width 196 height 315
click at [298, 406] on link at bounding box center [280, 352] width 139 height 195
click at [484, 395] on link at bounding box center [477, 352] width 139 height 195
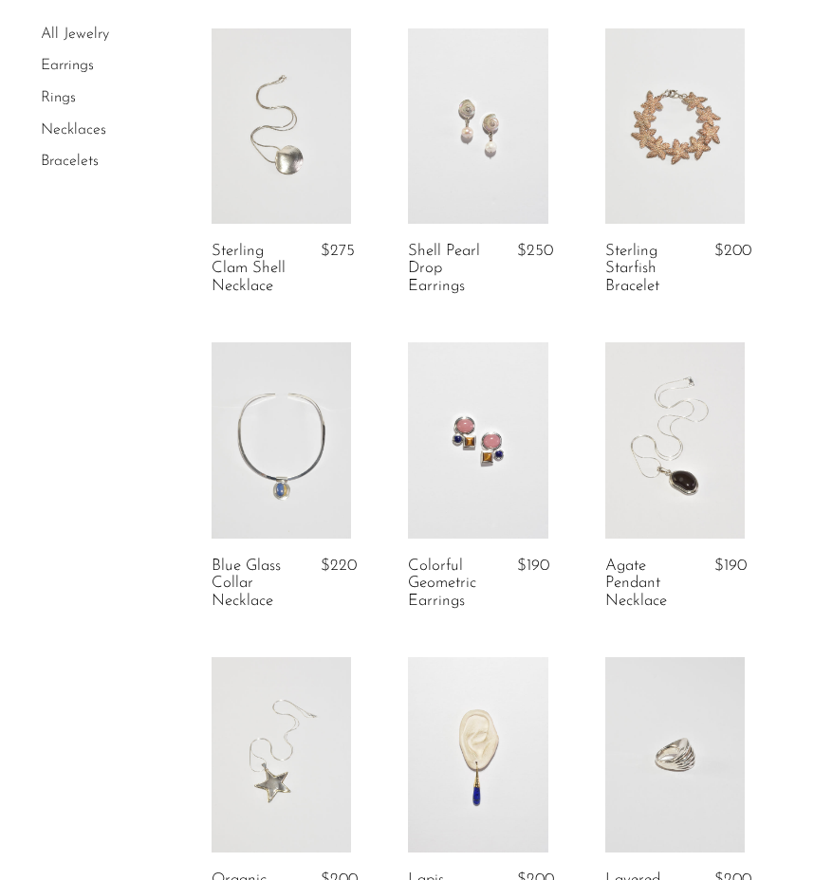
click at [295, 501] on link at bounding box center [280, 439] width 139 height 195
click at [483, 486] on link at bounding box center [477, 439] width 139 height 195
click at [667, 470] on link at bounding box center [674, 439] width 139 height 195
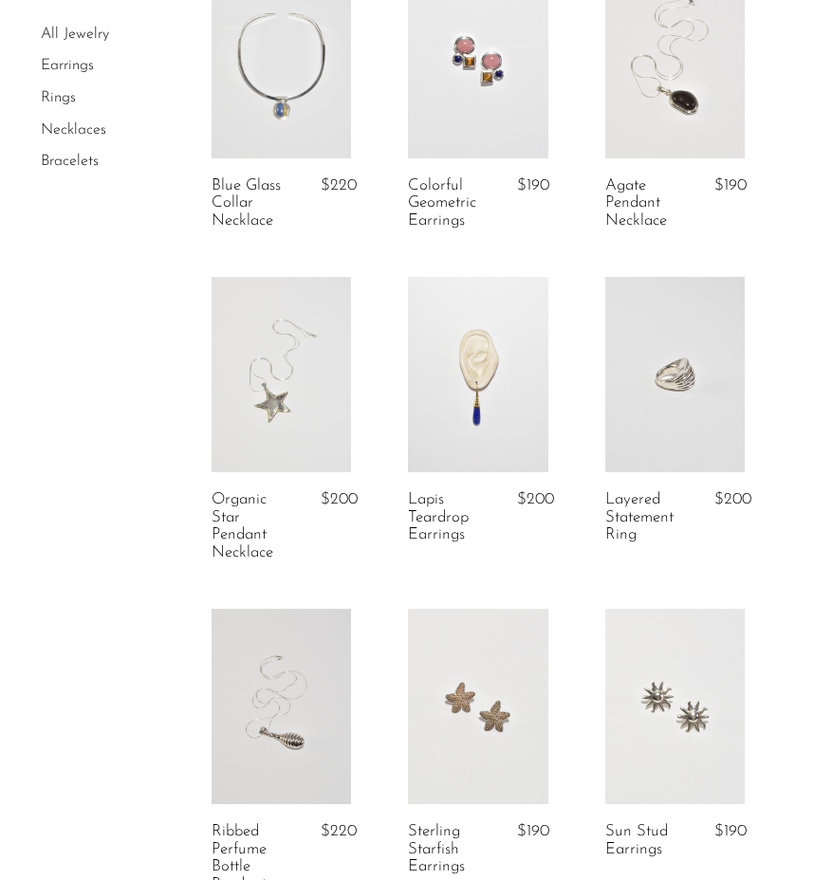
click at [259, 440] on link at bounding box center [280, 374] width 139 height 195
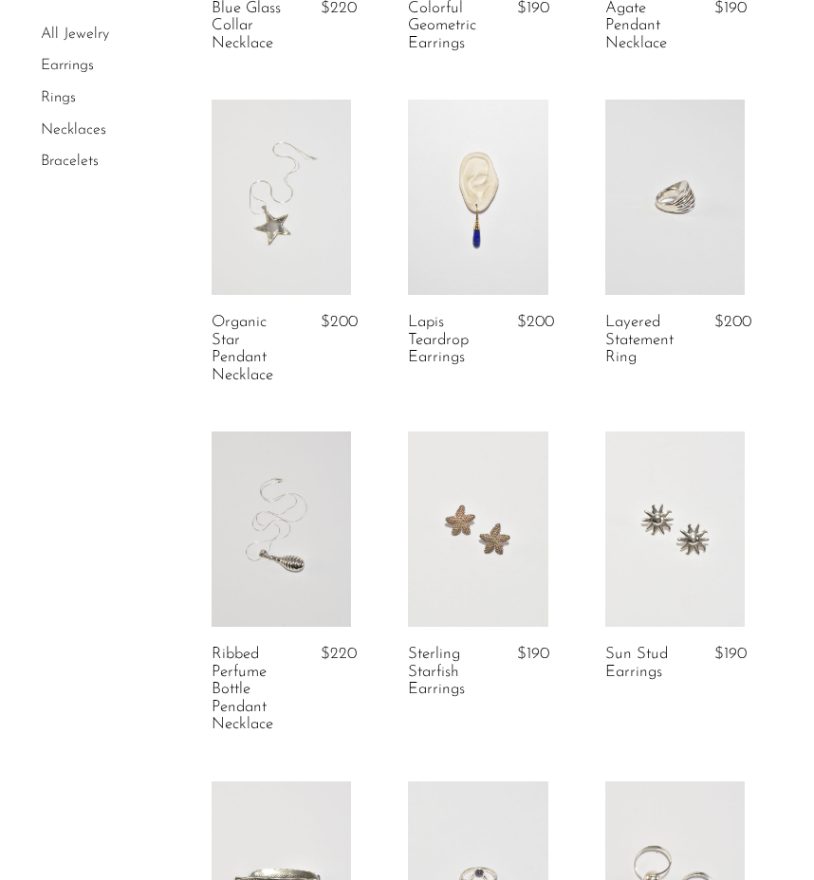
click at [276, 553] on link at bounding box center [280, 528] width 139 height 195
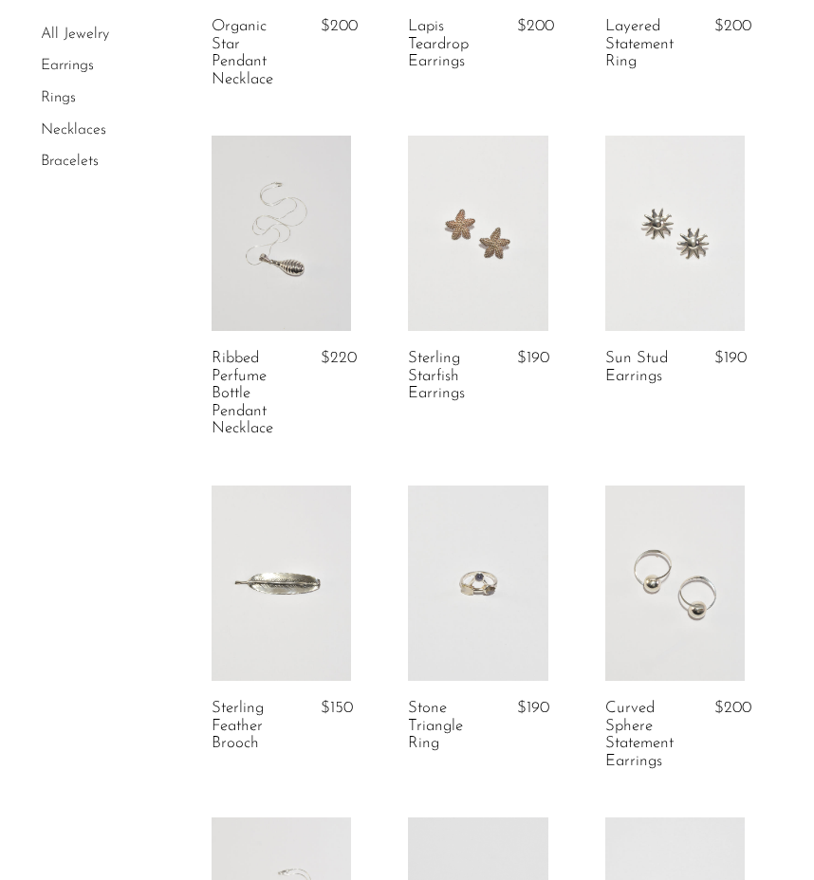
click at [658, 260] on link at bounding box center [674, 233] width 139 height 195
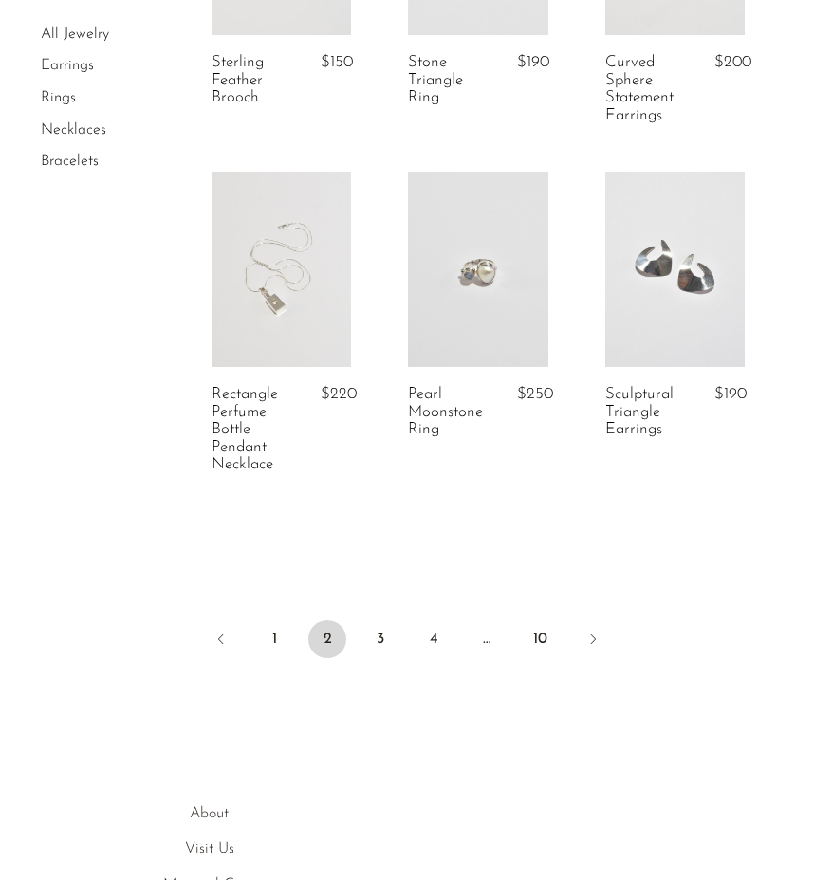
click at [291, 326] on link at bounding box center [280, 269] width 139 height 195
click at [676, 313] on link at bounding box center [674, 269] width 139 height 195
click at [385, 647] on link "3" at bounding box center [380, 639] width 38 height 38
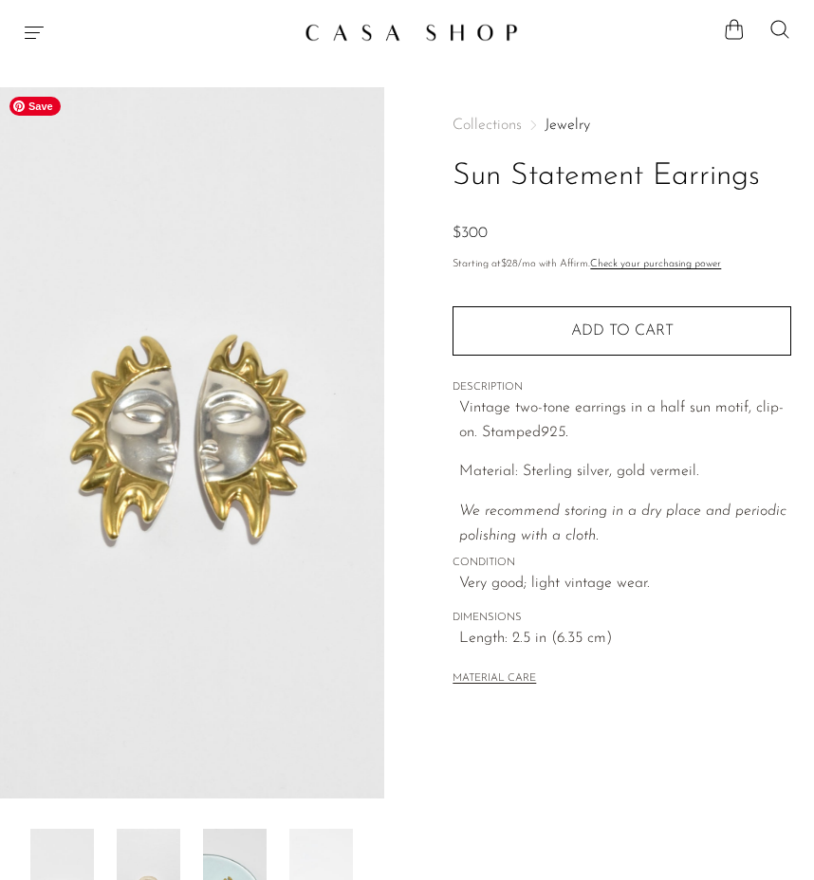
scroll to position [306, 0]
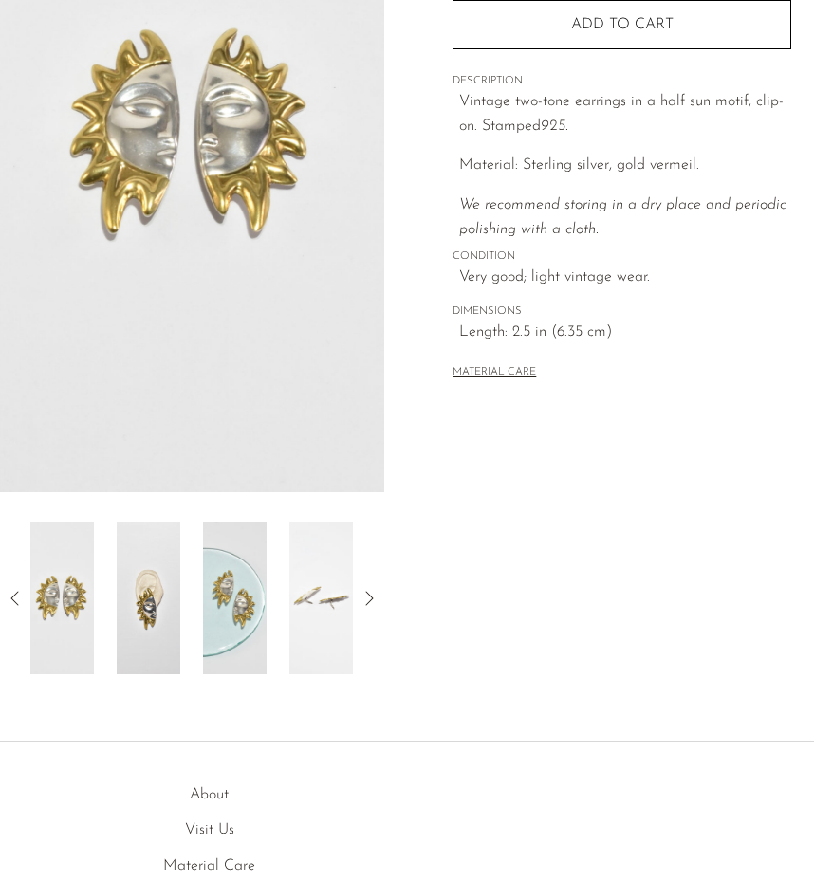
click at [174, 612] on img at bounding box center [149, 599] width 64 height 152
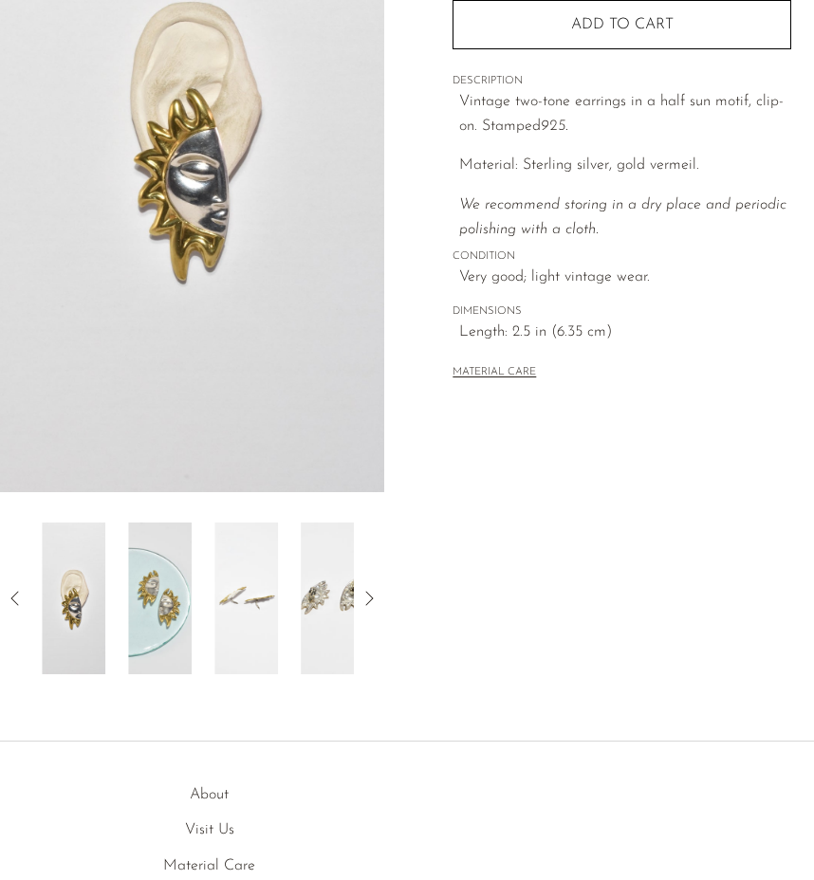
scroll to position [0, 0]
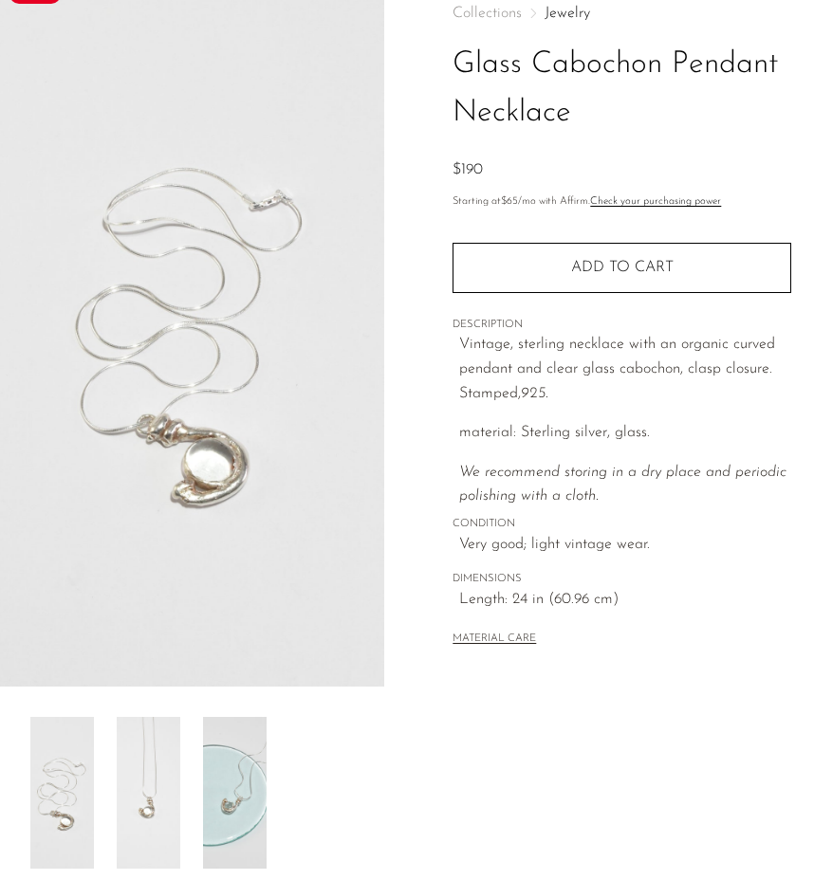
scroll to position [133, 0]
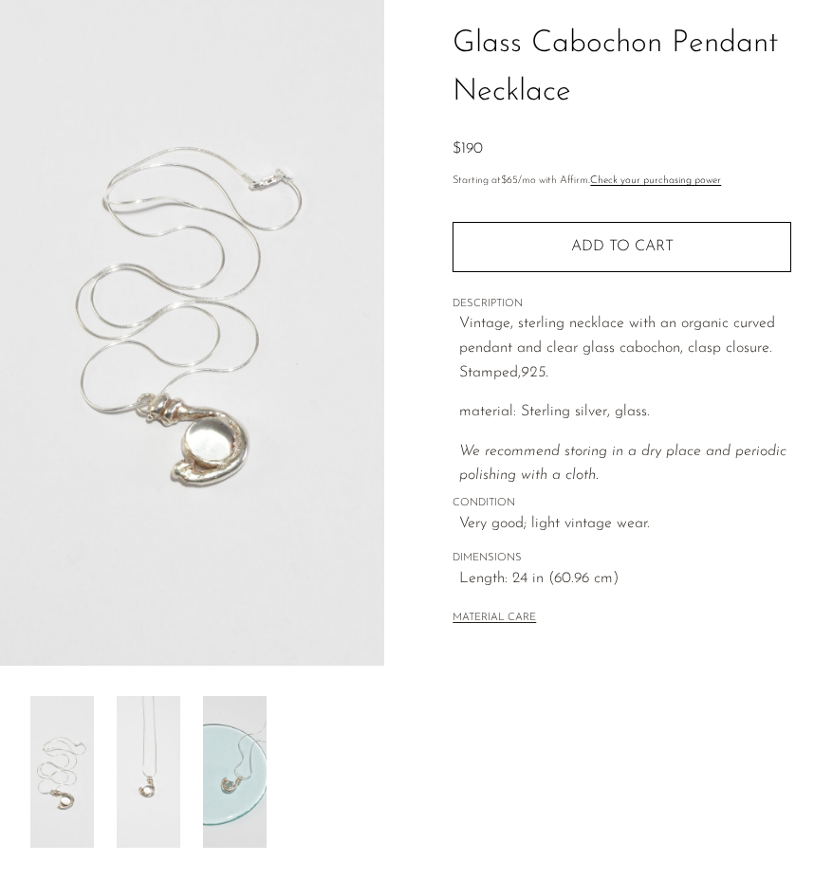
click at [201, 770] on div at bounding box center [191, 772] width 323 height 152
click at [241, 763] on img at bounding box center [235, 772] width 64 height 152
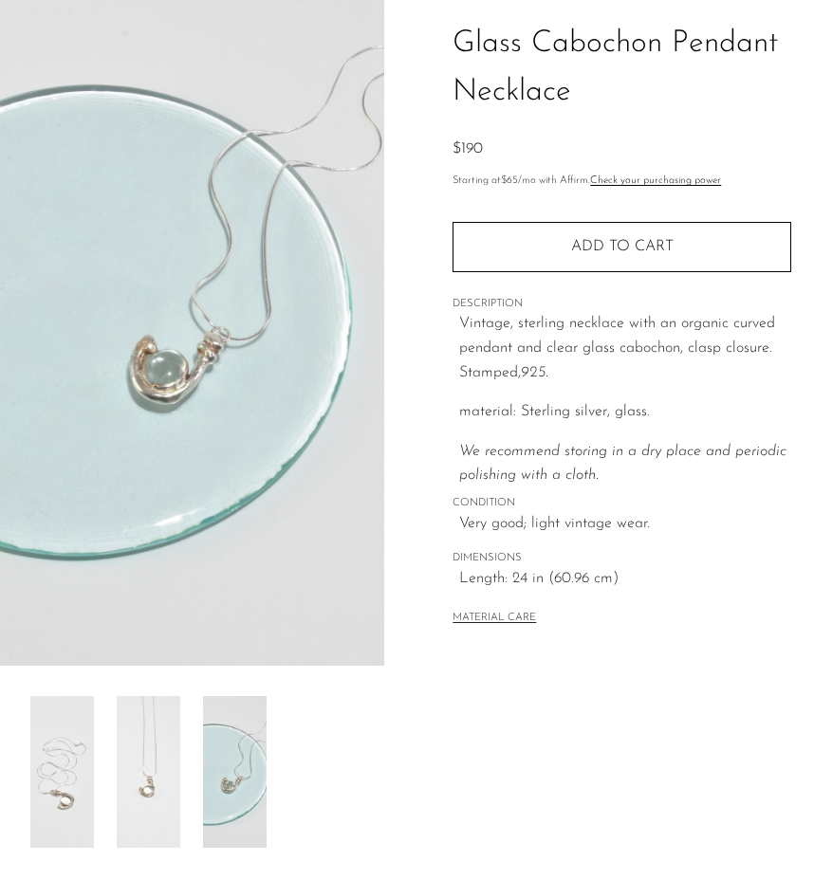
scroll to position [115, 0]
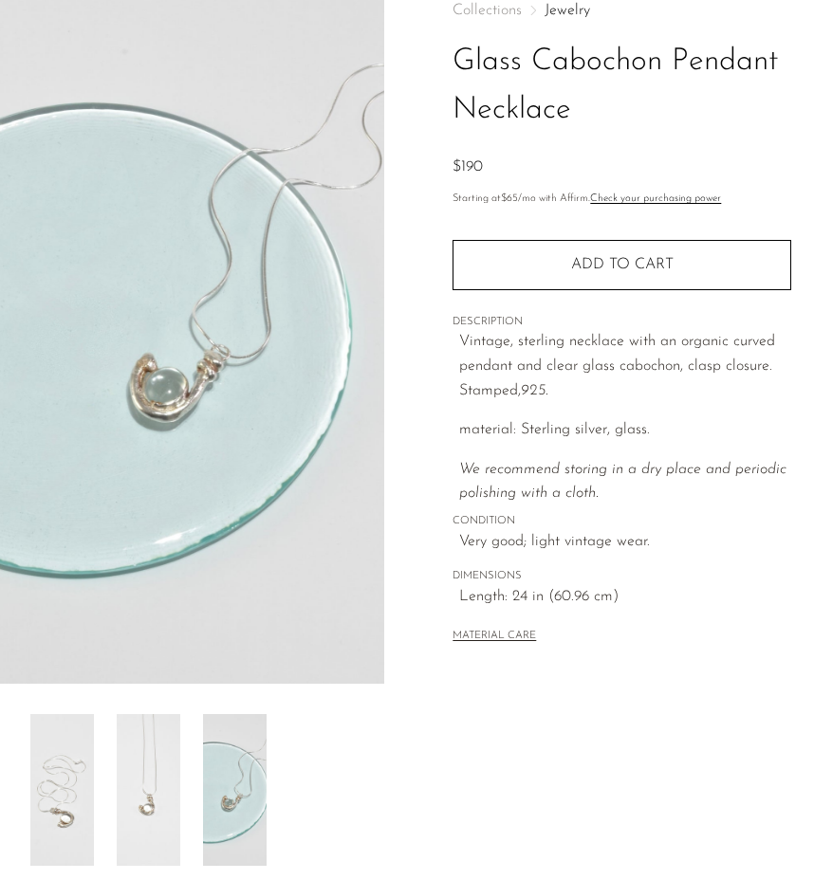
click at [80, 785] on img at bounding box center [62, 790] width 64 height 152
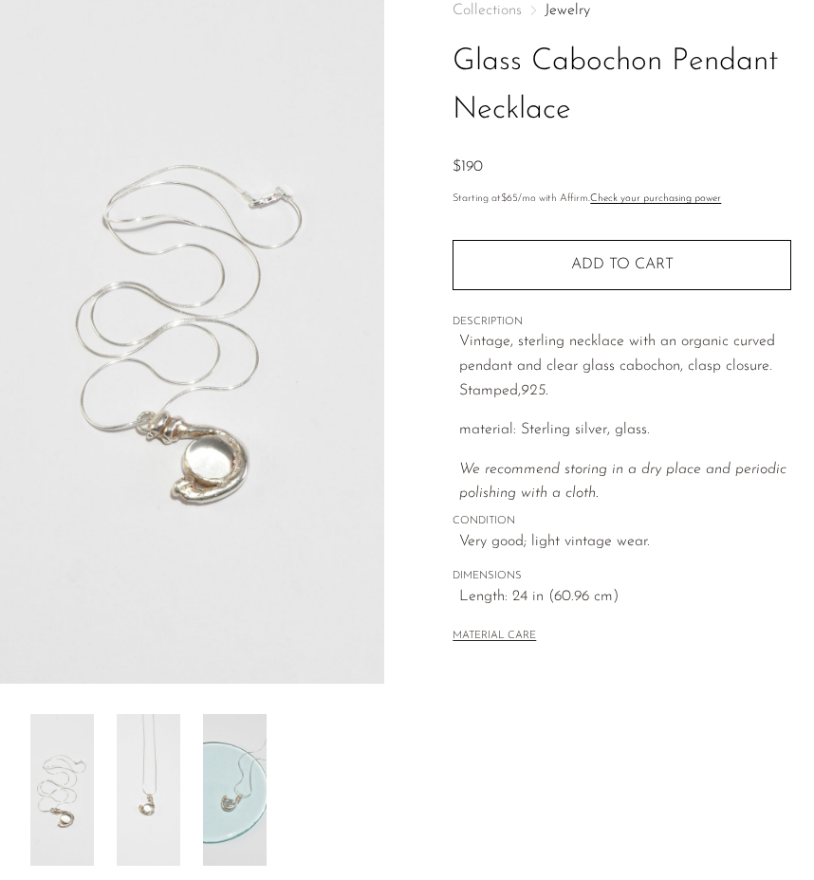
click at [137, 778] on img at bounding box center [149, 790] width 64 height 152
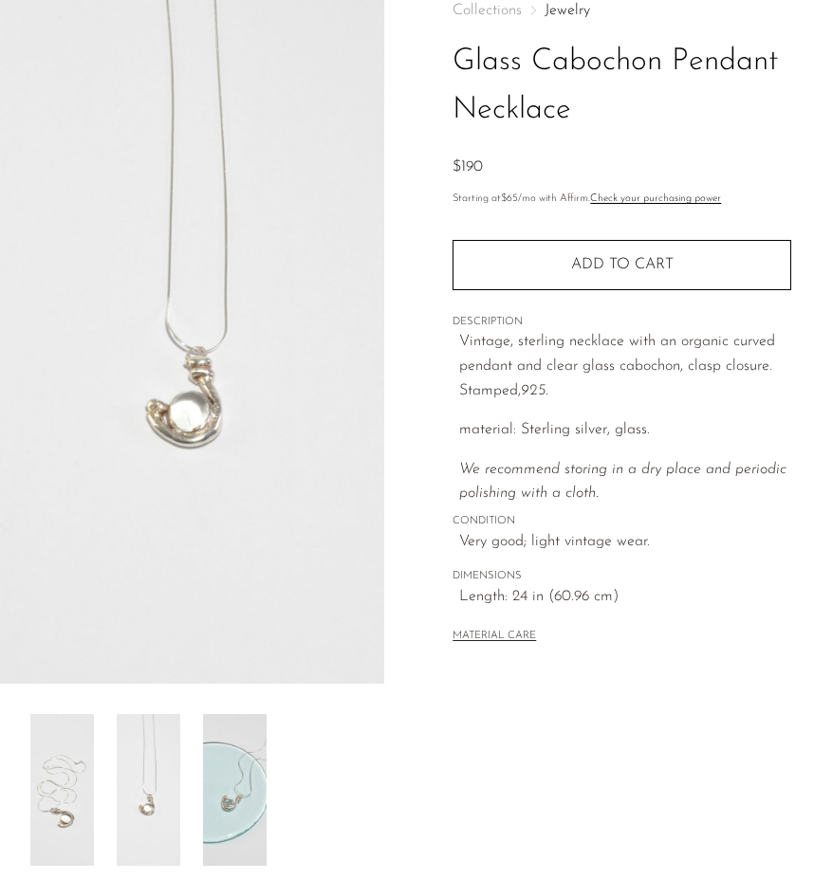
click at [237, 762] on img at bounding box center [235, 790] width 64 height 152
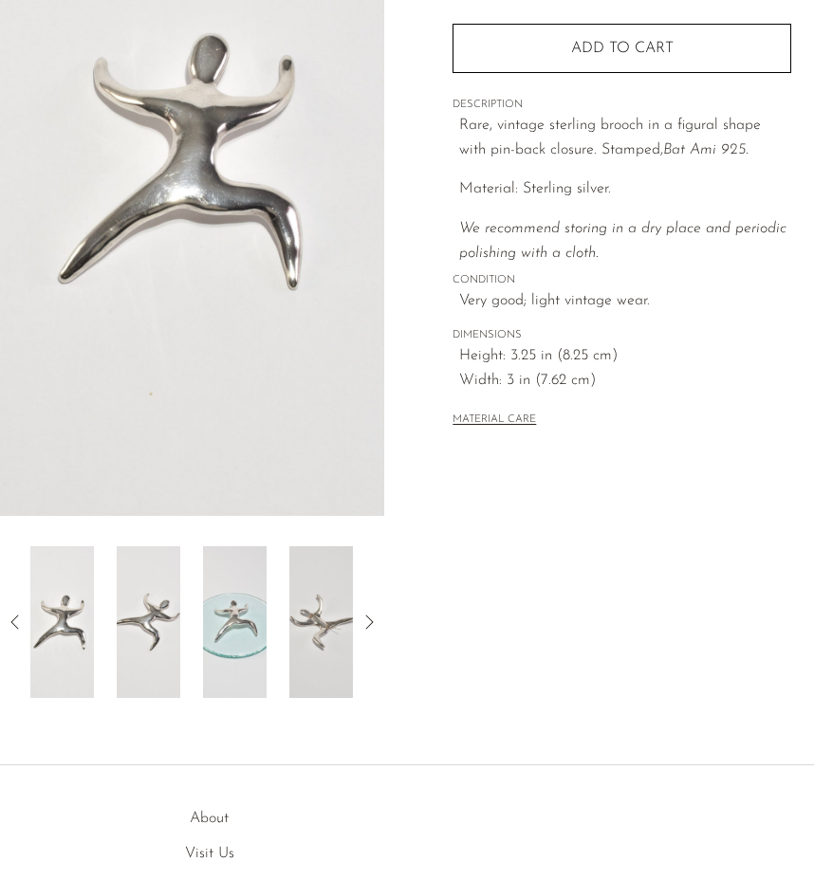
scroll to position [640, 0]
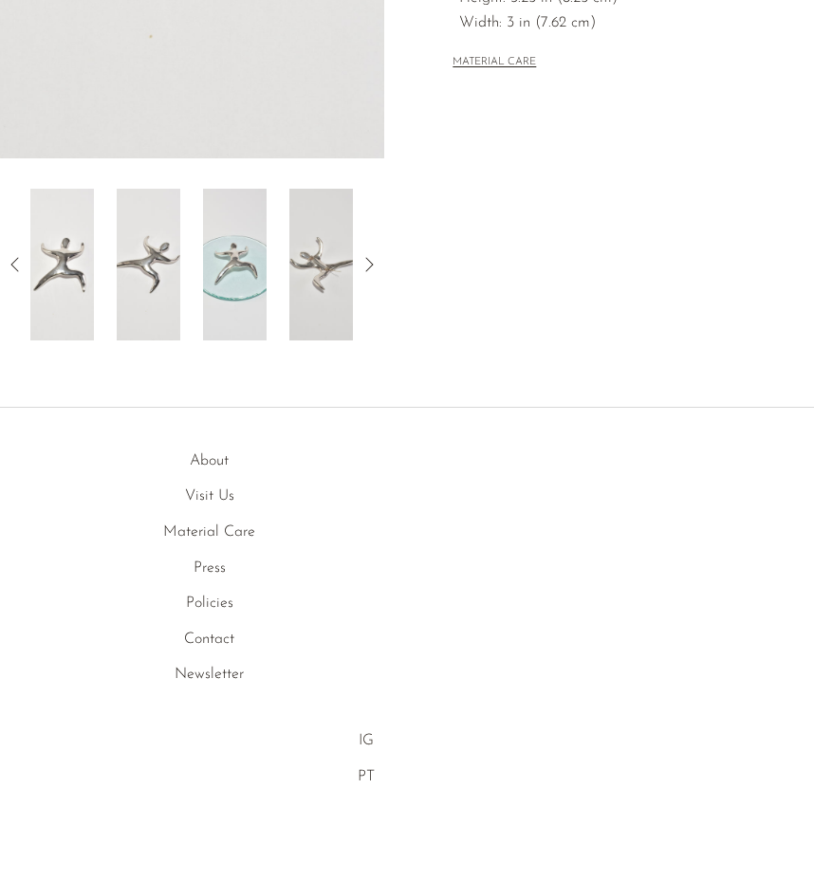
click at [369, 740] on link "IG" at bounding box center [365, 740] width 15 height 15
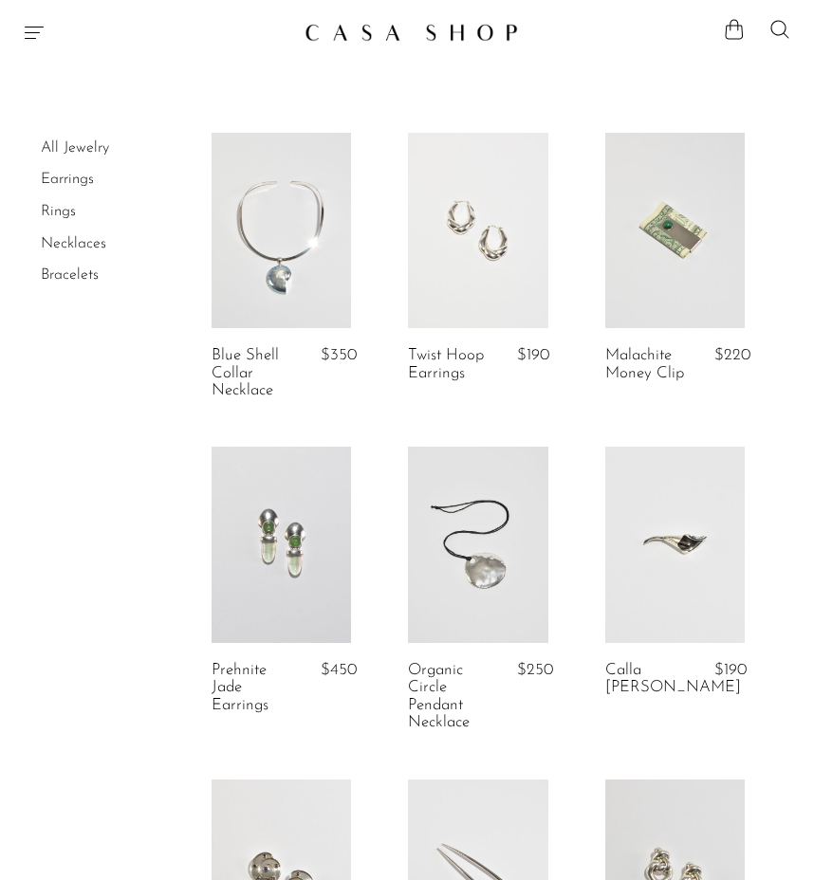
click at [337, 290] on link at bounding box center [280, 230] width 139 height 195
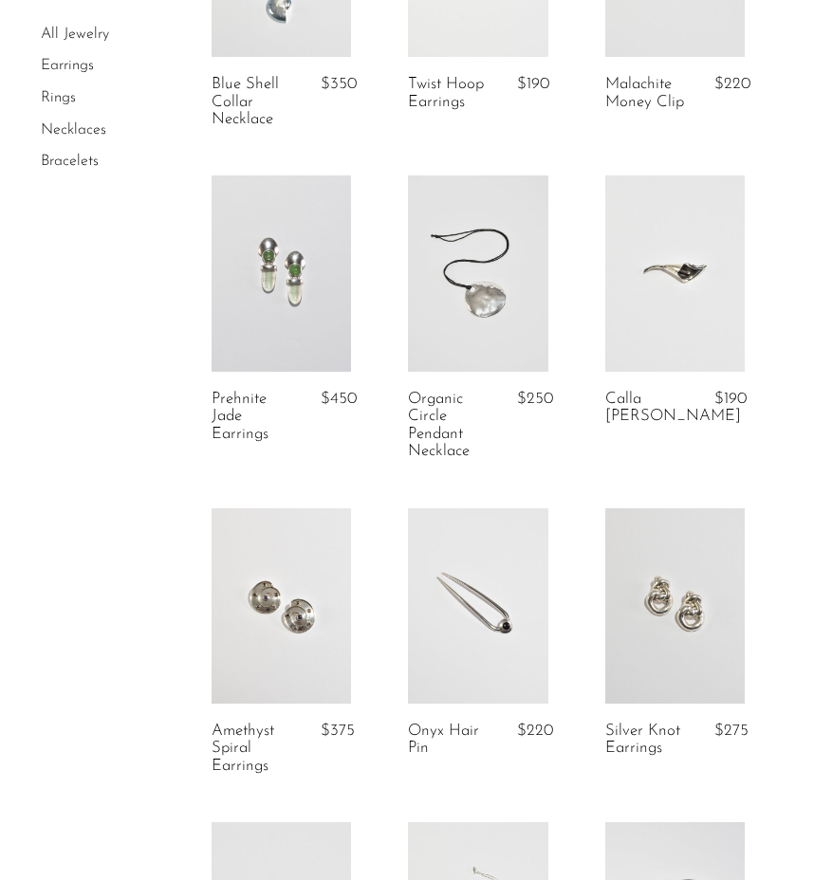
scroll to position [274, 0]
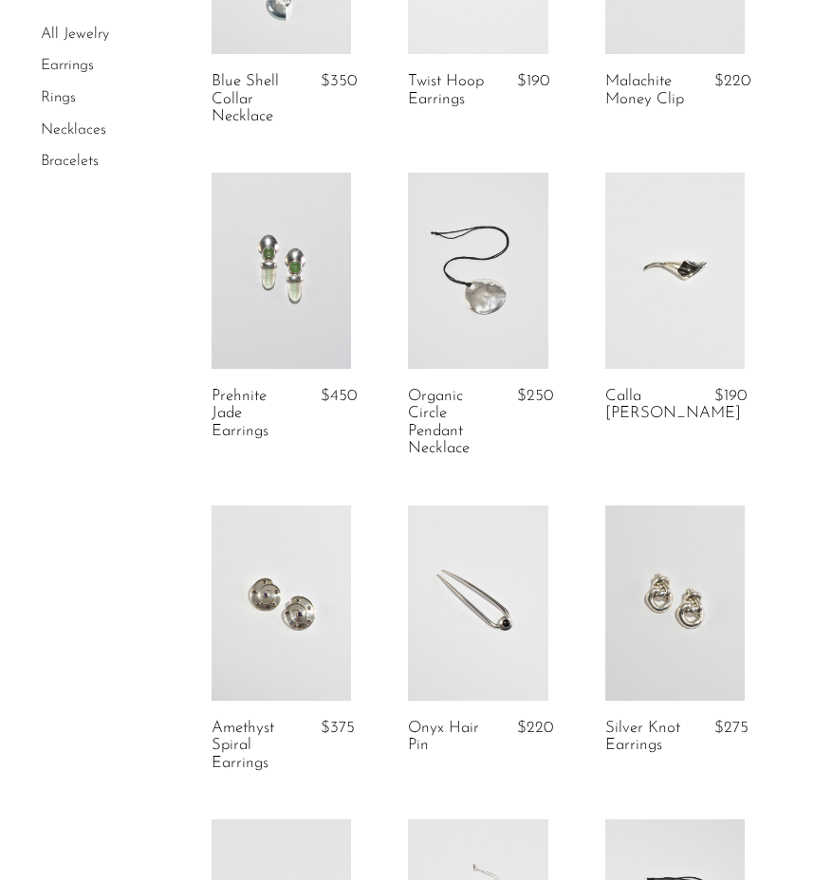
click at [261, 332] on link at bounding box center [280, 270] width 139 height 195
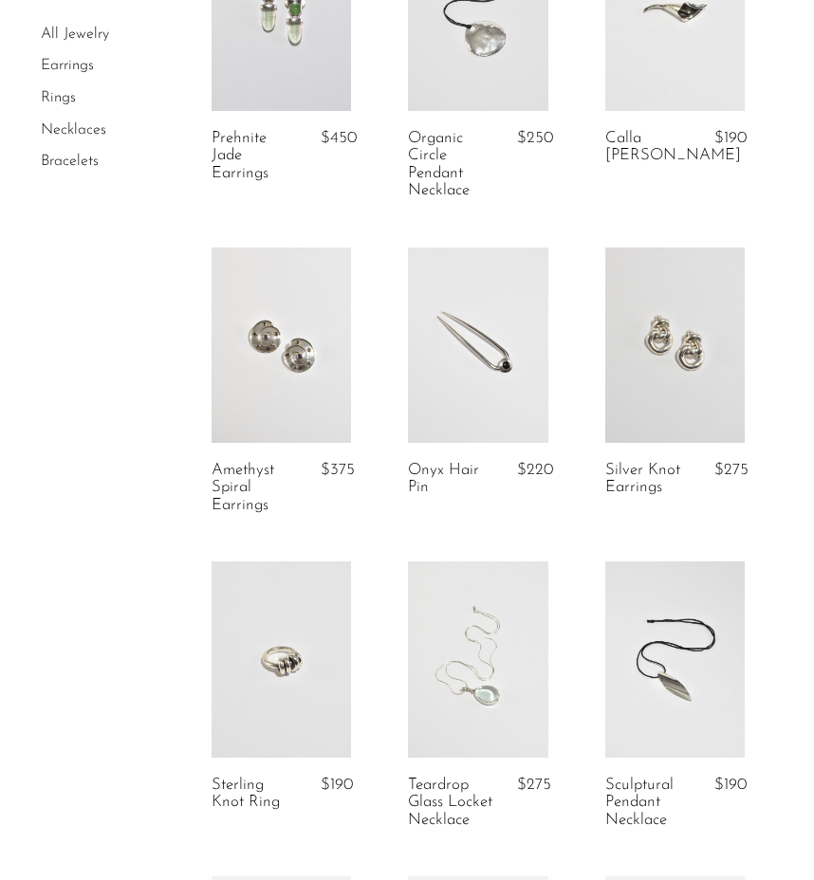
scroll to position [584, 0]
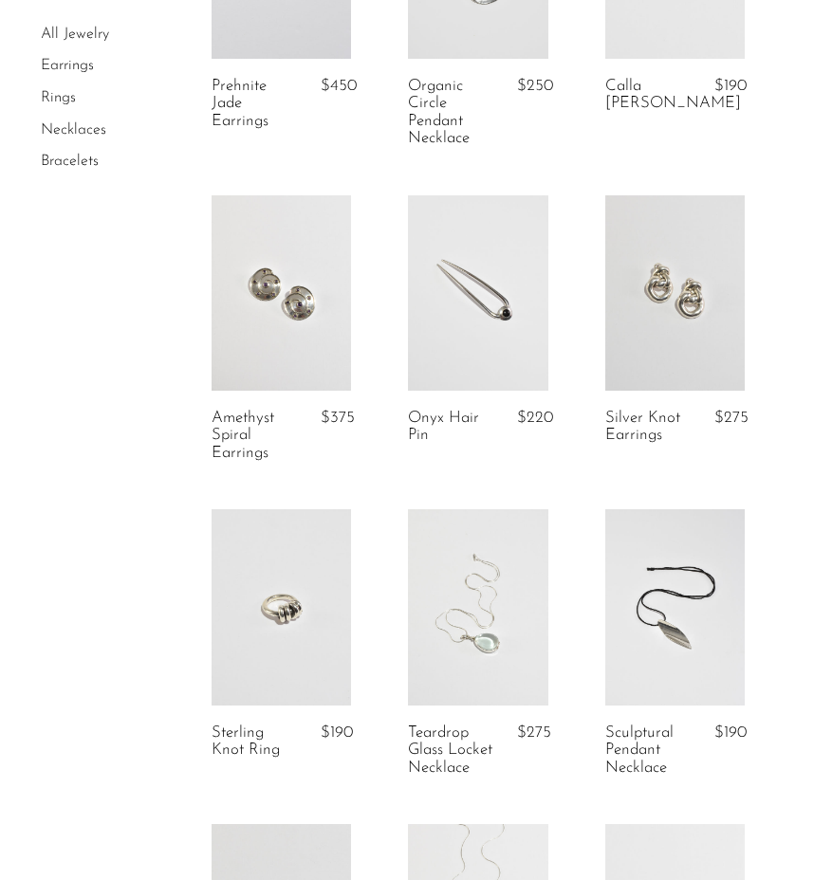
click at [461, 335] on link at bounding box center [477, 292] width 139 height 195
click at [290, 328] on link at bounding box center [280, 292] width 139 height 195
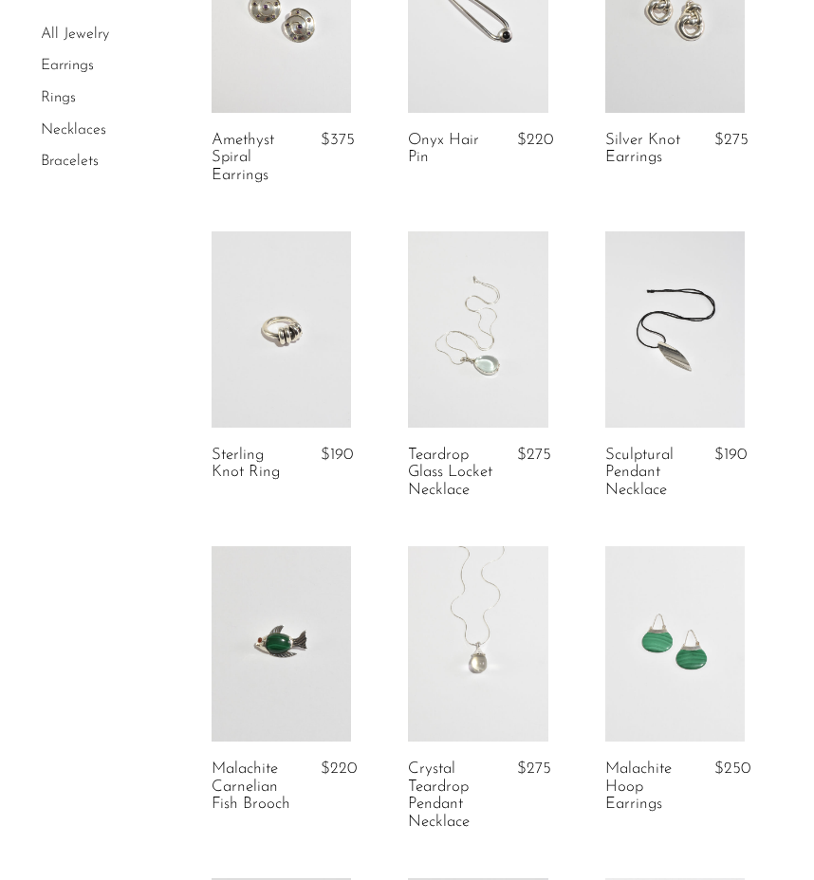
click at [505, 344] on link at bounding box center [477, 328] width 139 height 195
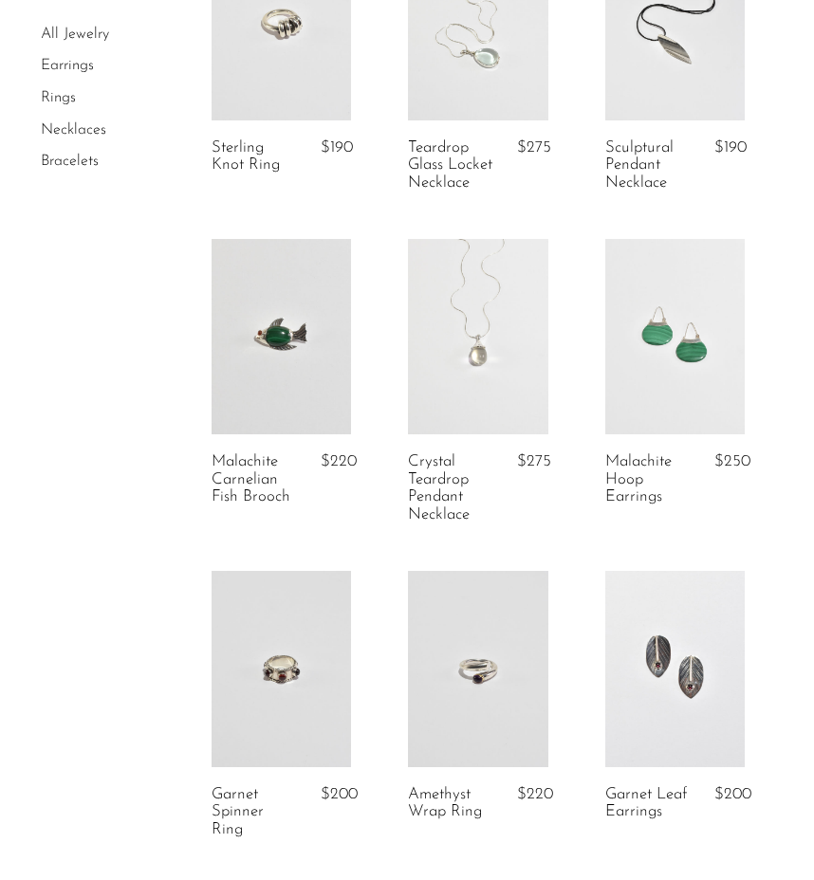
click at [505, 352] on link at bounding box center [477, 336] width 139 height 195
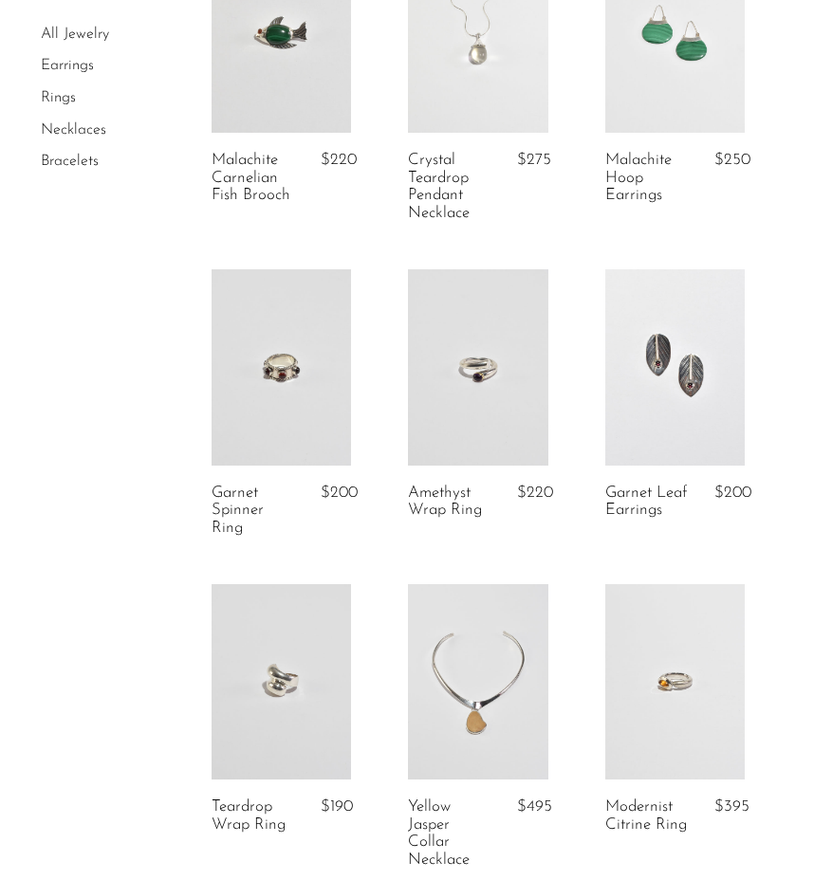
scroll to position [1542, 0]
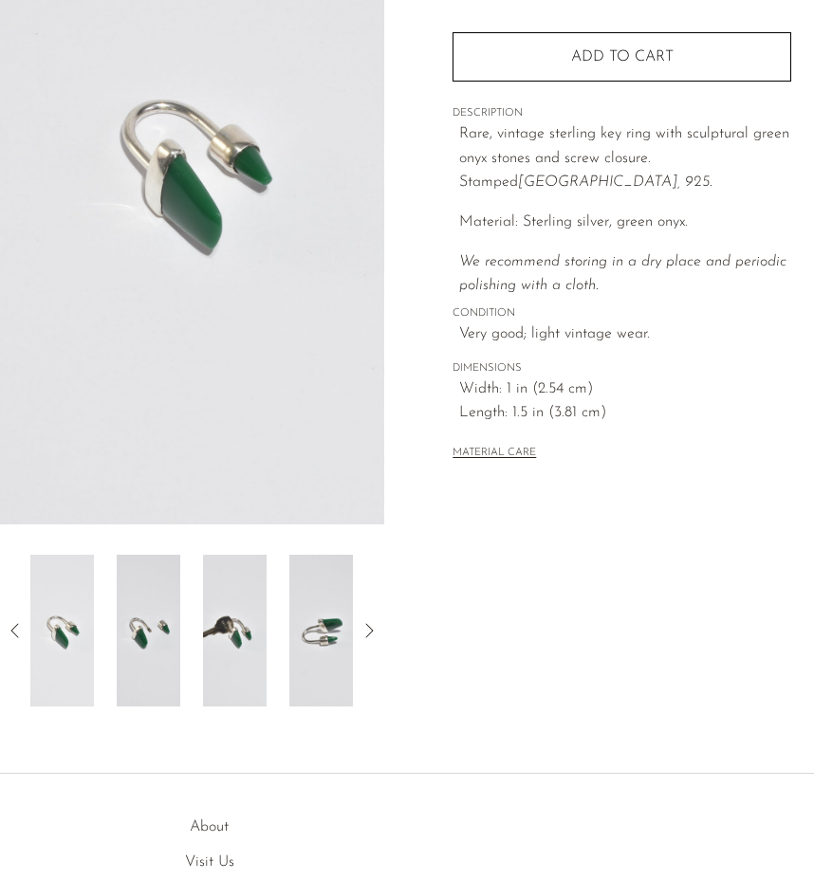
scroll to position [241, 0]
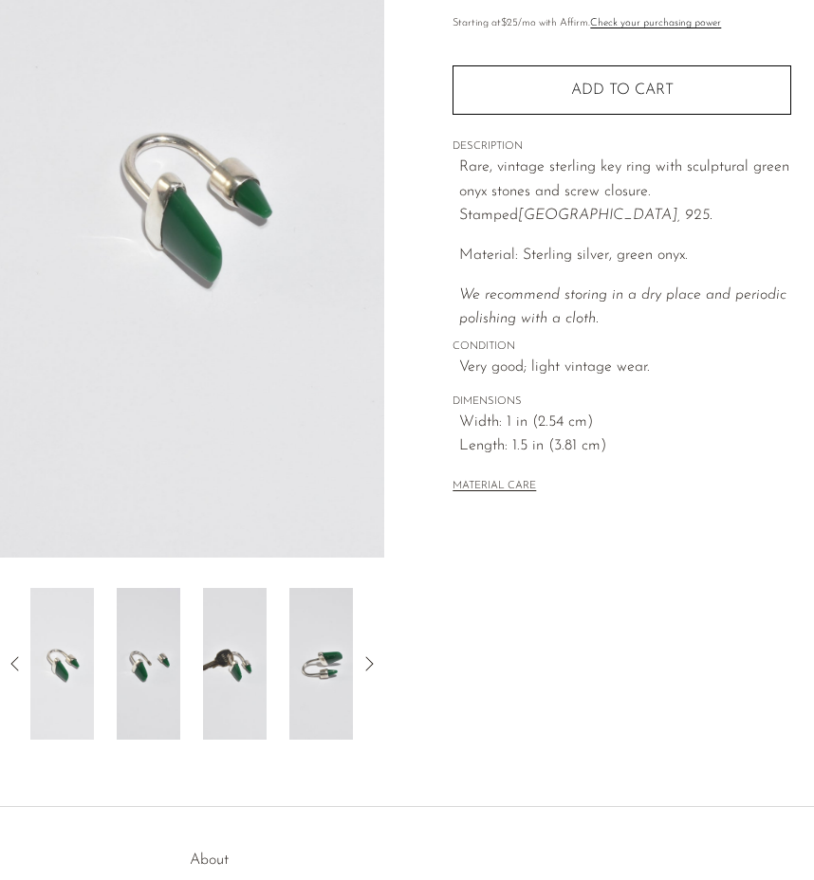
click at [375, 673] on icon at bounding box center [369, 663] width 23 height 23
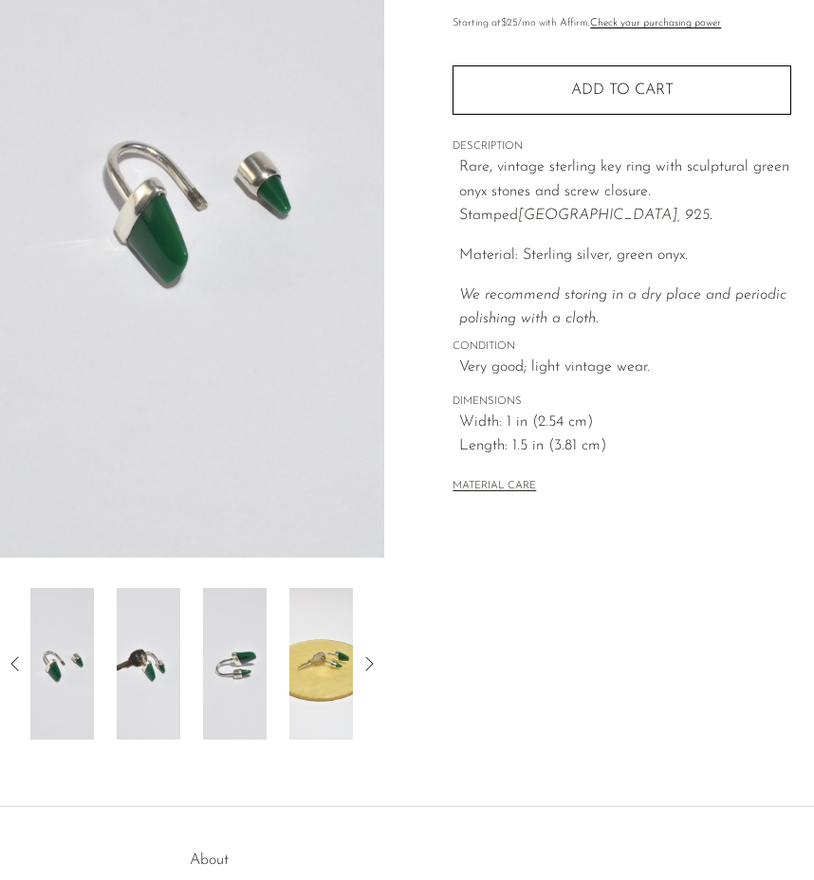
click at [340, 632] on img at bounding box center [321, 664] width 64 height 152
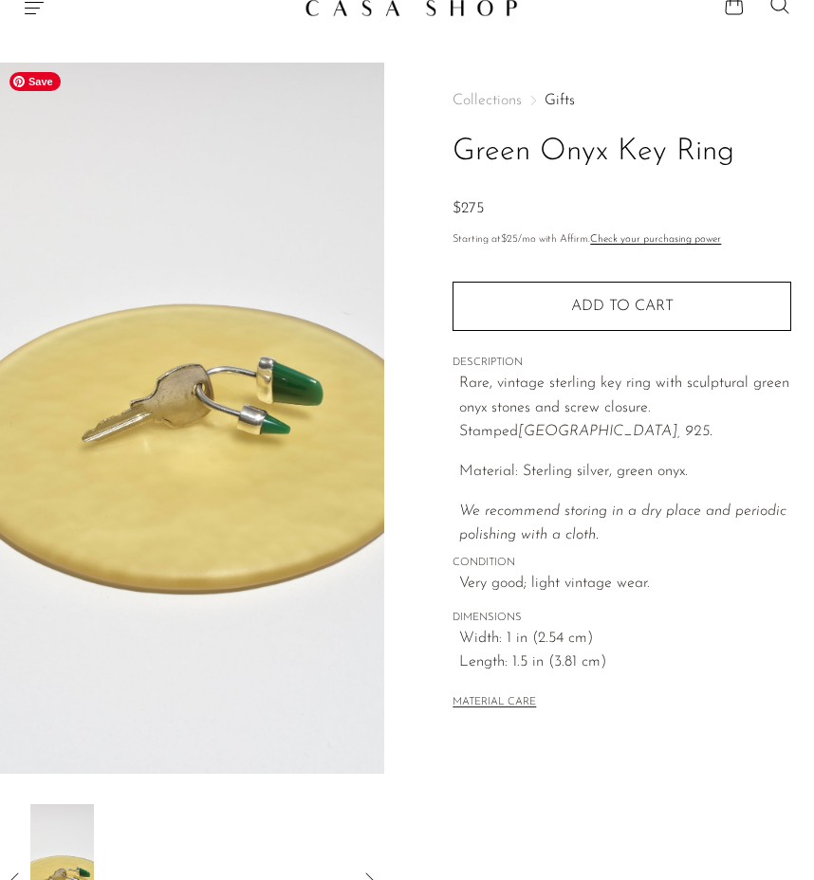
scroll to position [22, 0]
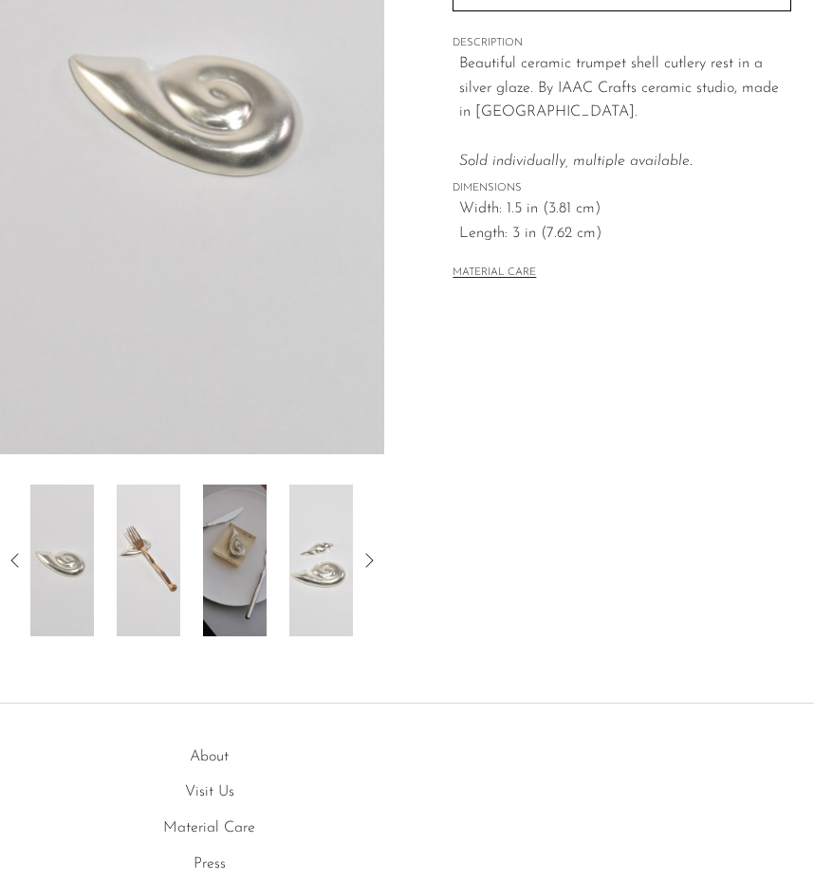
scroll to position [346, 0]
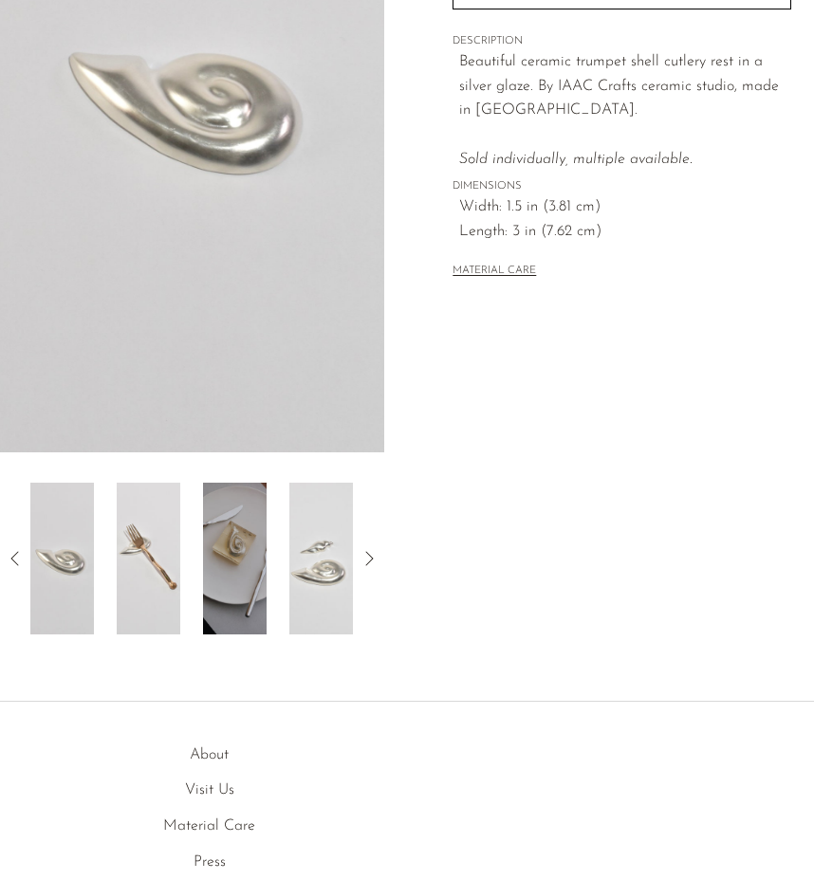
click at [141, 566] on img at bounding box center [149, 559] width 64 height 152
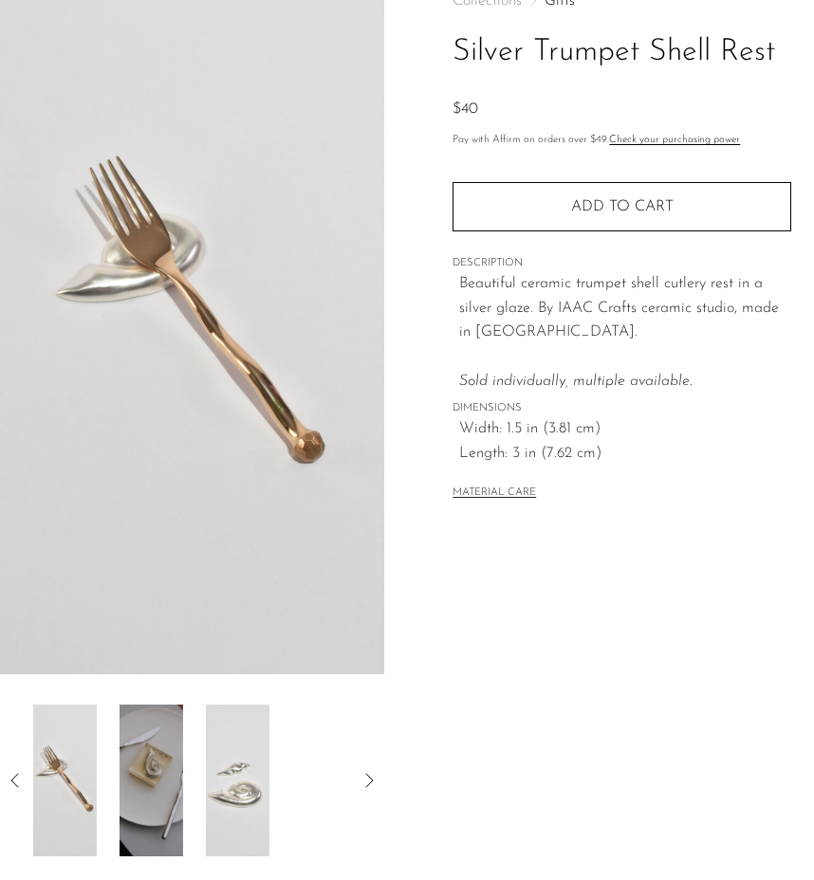
scroll to position [1, 0]
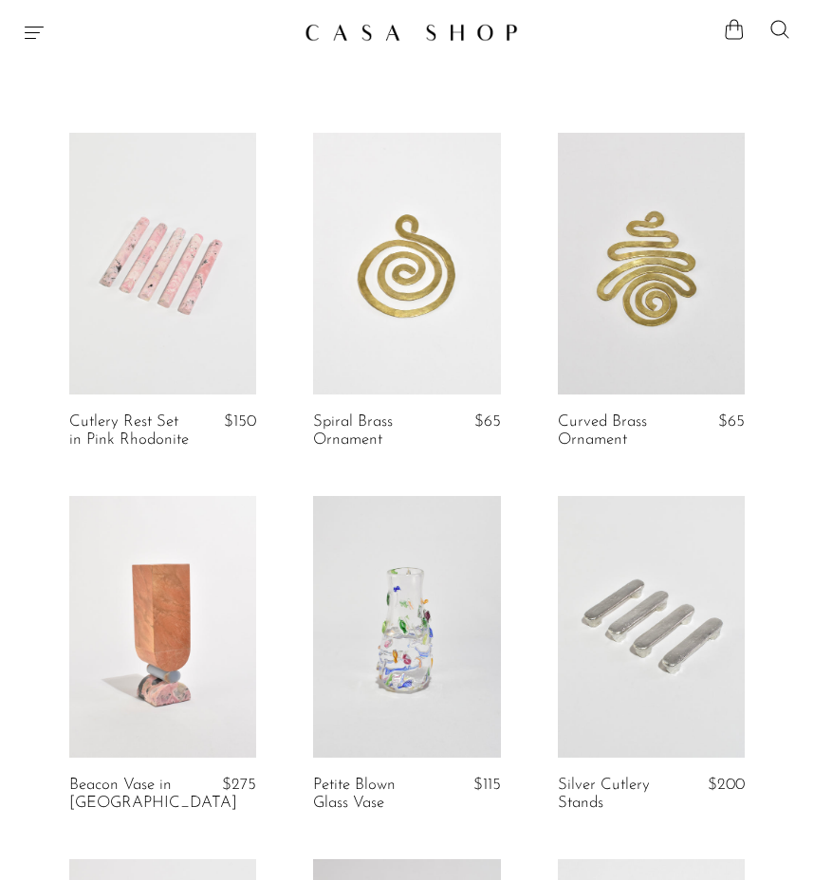
click at [150, 356] on link at bounding box center [162, 264] width 187 height 262
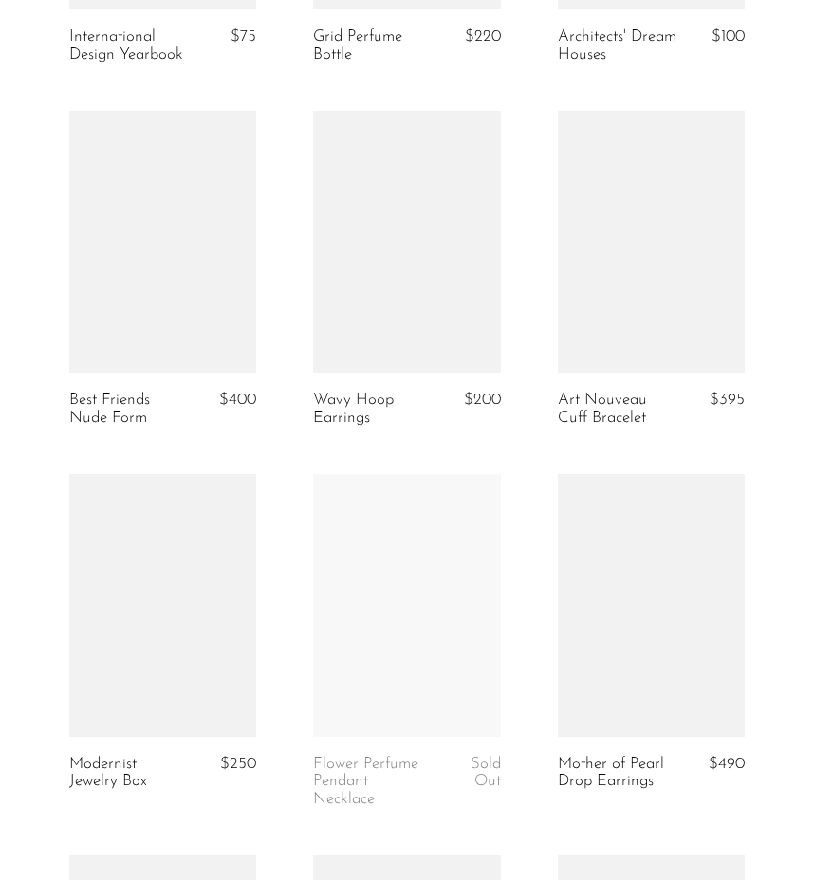
scroll to position [2464, 0]
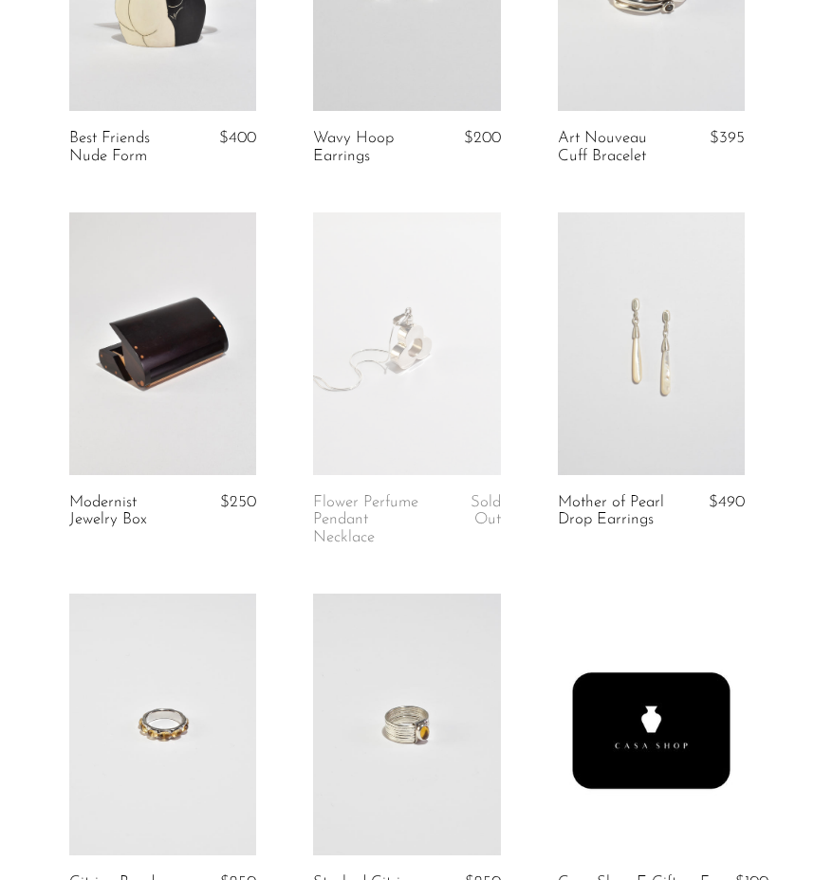
click at [669, 420] on link at bounding box center [651, 343] width 187 height 262
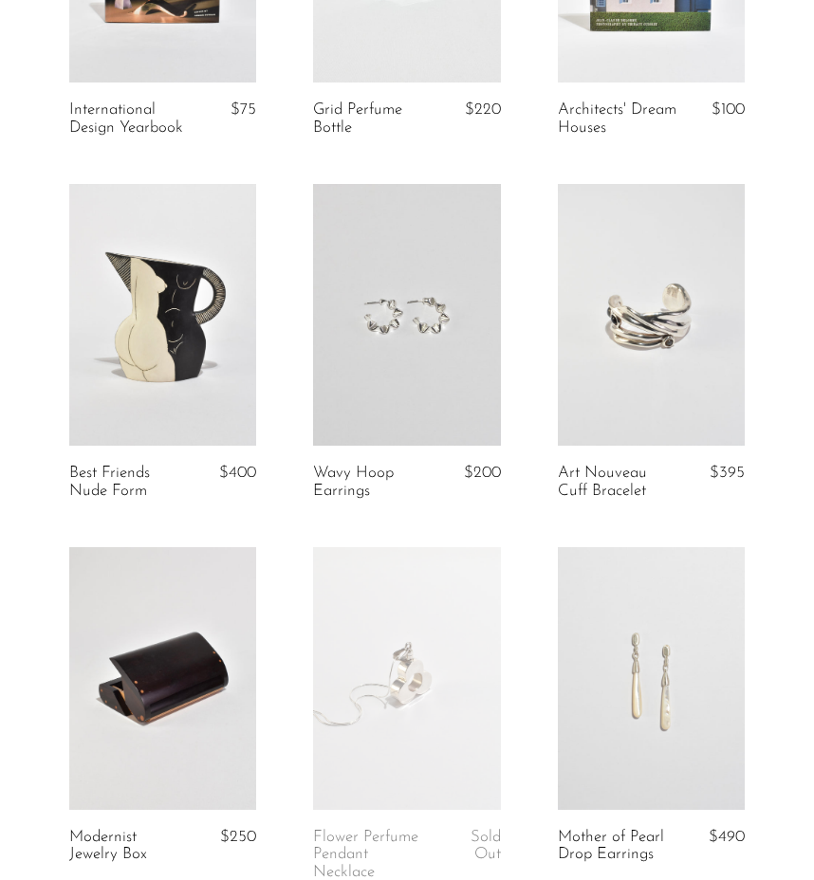
scroll to position [2072, 0]
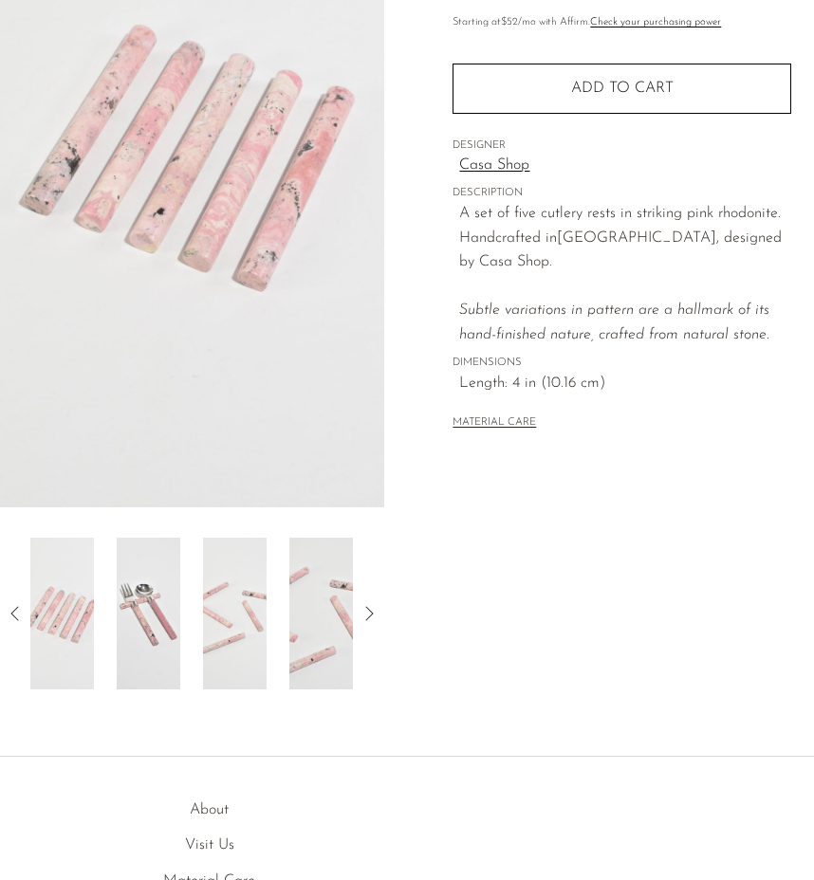
scroll to position [352, 0]
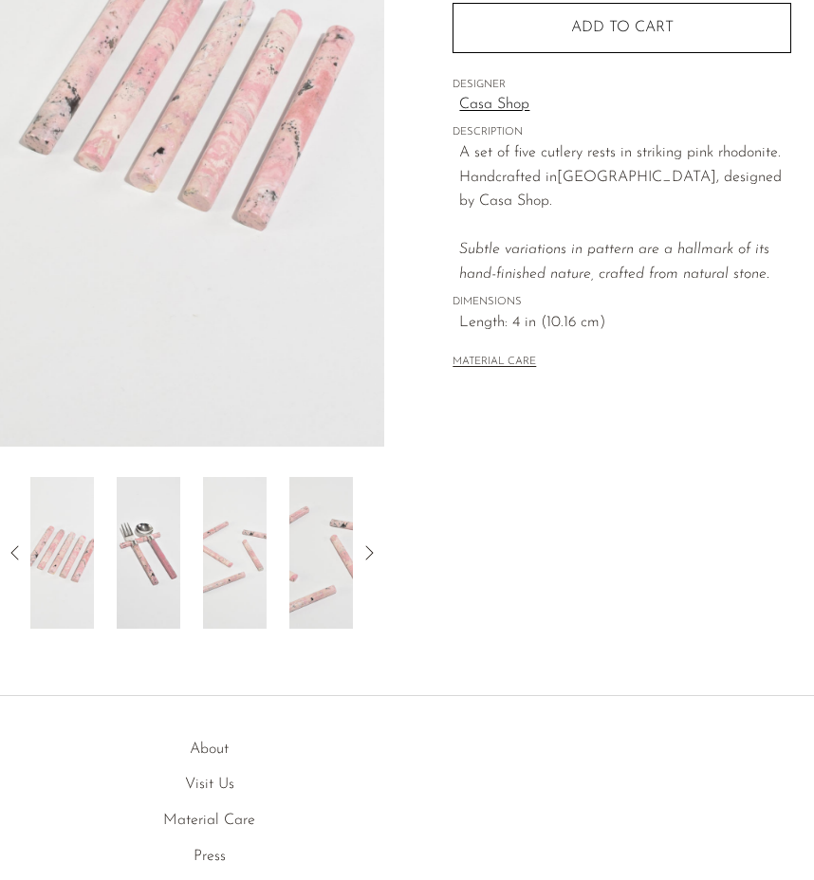
click at [162, 533] on img at bounding box center [149, 553] width 64 height 152
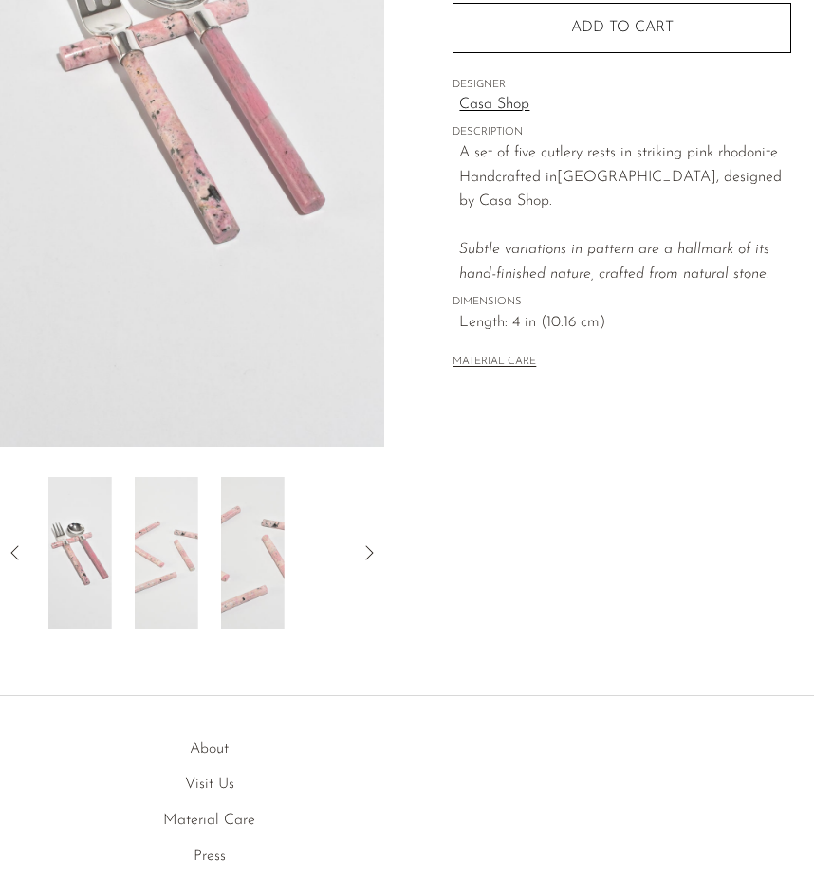
scroll to position [0, 0]
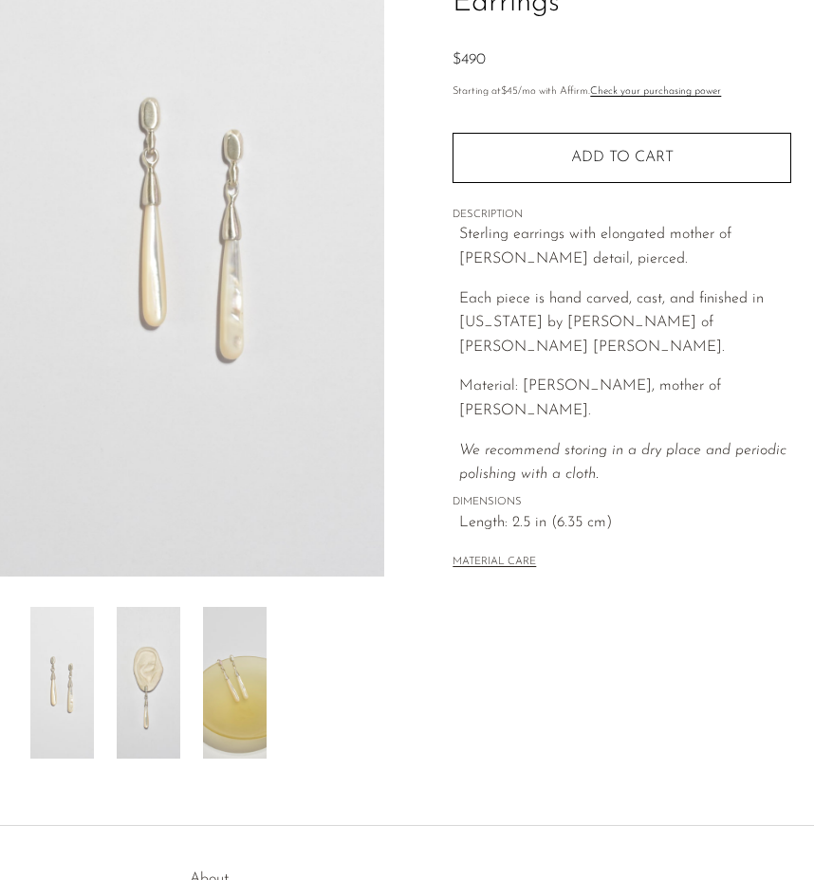
scroll to position [226, 0]
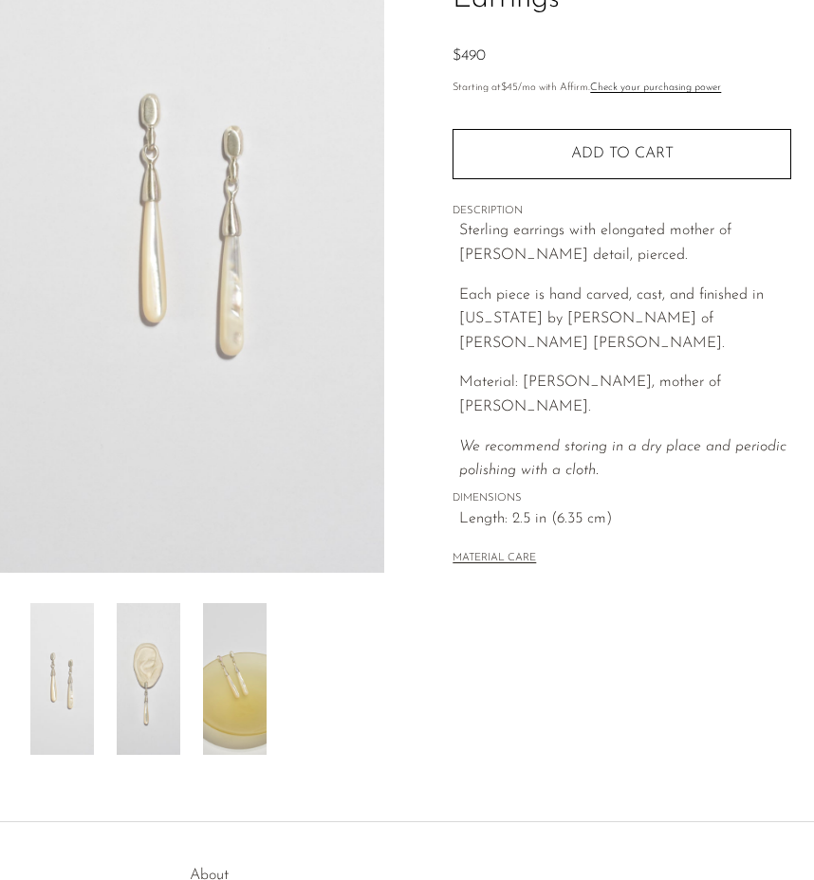
click at [142, 681] on img at bounding box center [149, 679] width 64 height 152
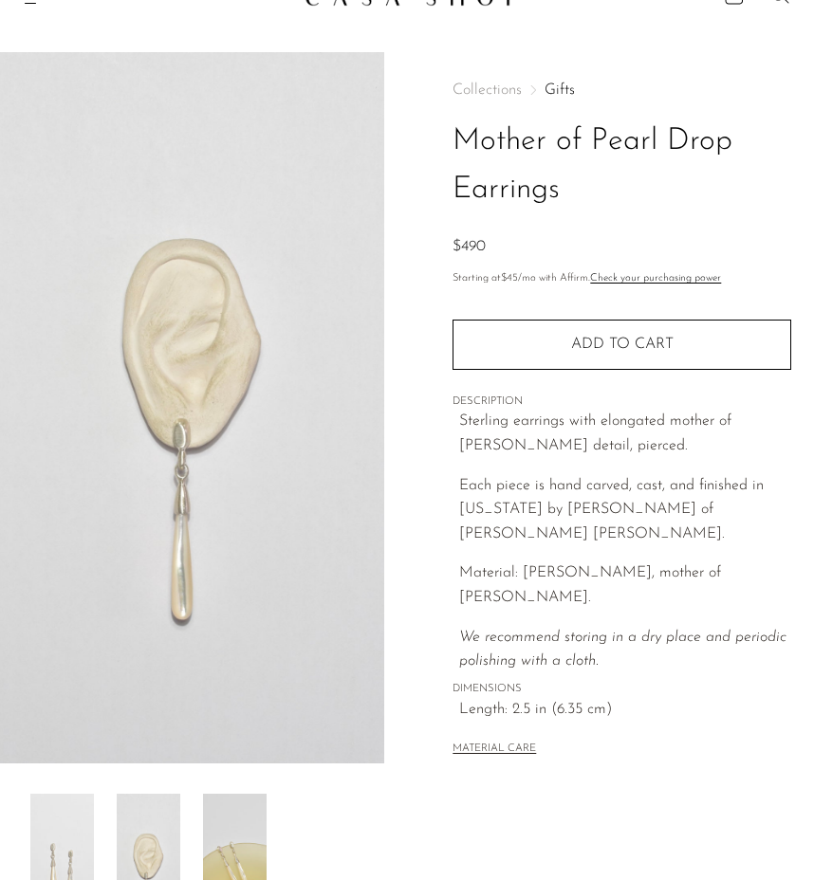
scroll to position [33, 0]
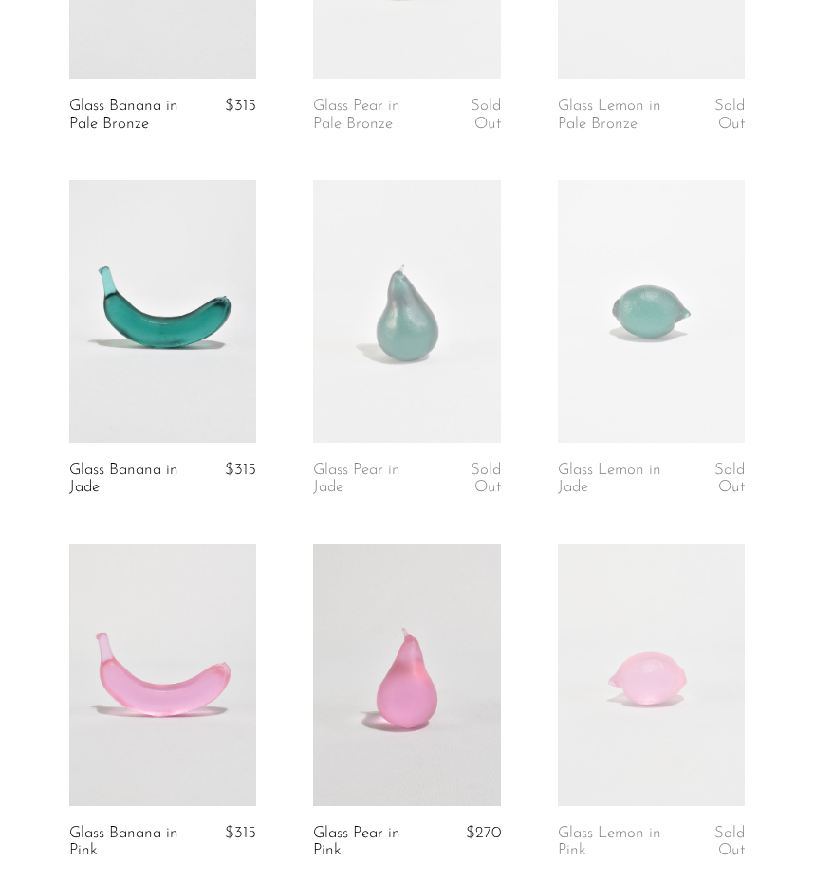
scroll to position [1274, 0]
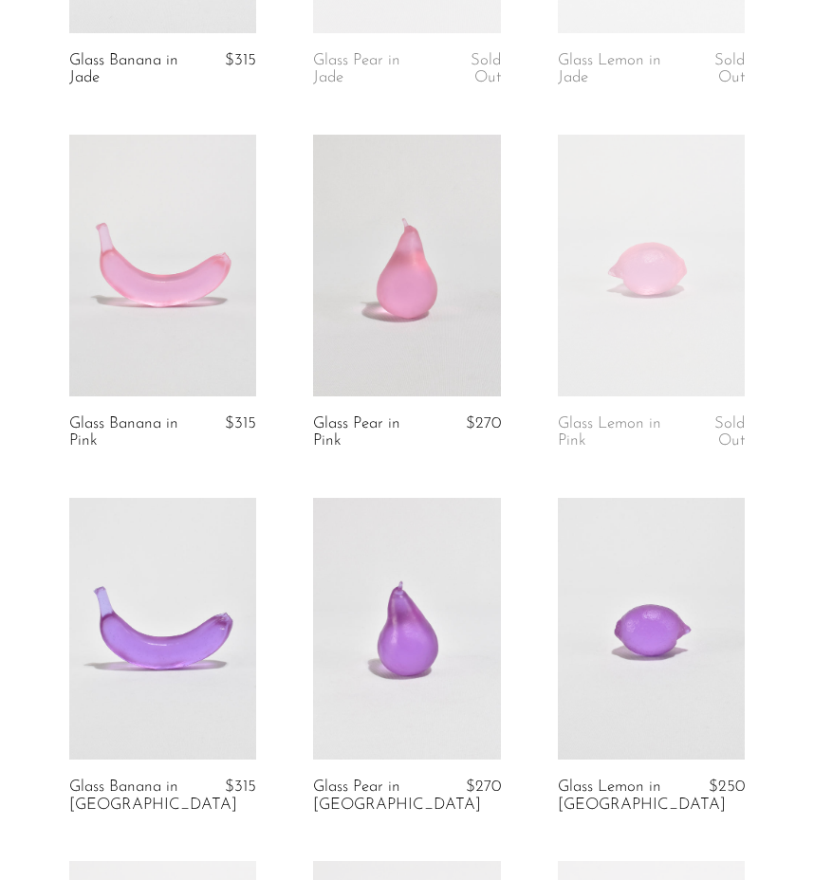
click at [387, 299] on link at bounding box center [406, 266] width 187 height 262
